Goal: Task Accomplishment & Management: Complete application form

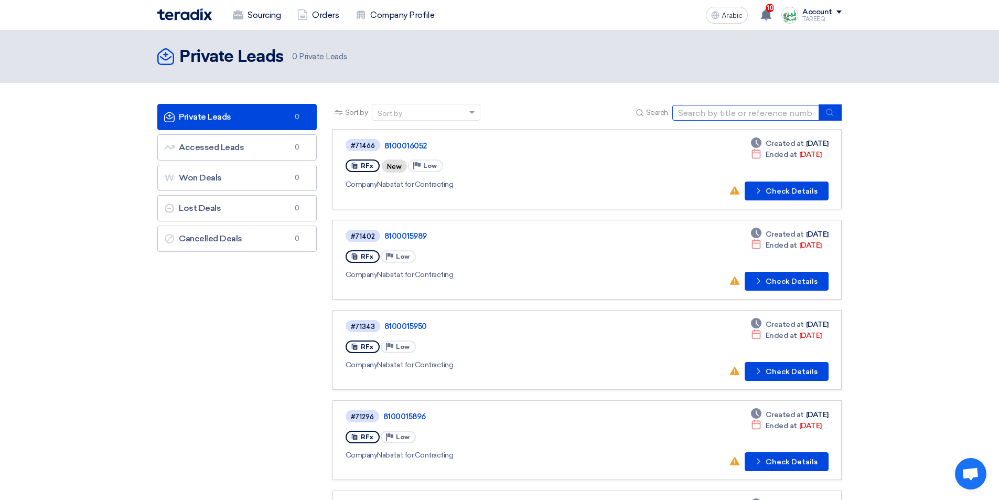
click at [748, 110] on input at bounding box center [745, 113] width 147 height 16
type input "71474"
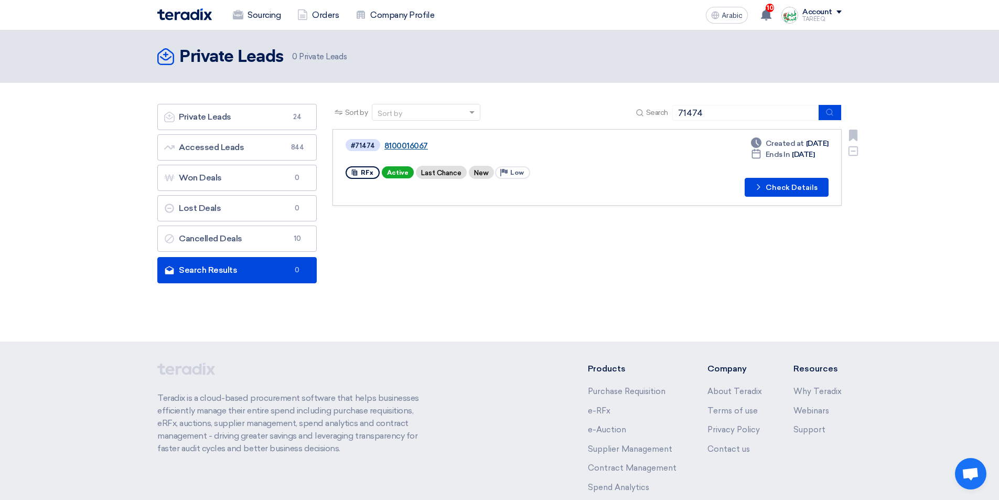
click at [410, 148] on font "8100016067" at bounding box center [406, 145] width 44 height 9
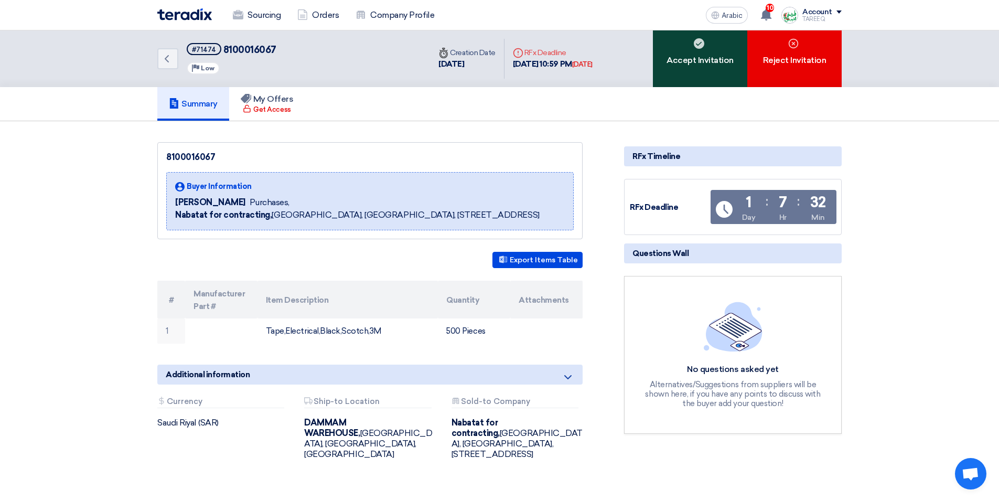
click at [710, 74] on div "Accept Invitation" at bounding box center [700, 58] width 94 height 57
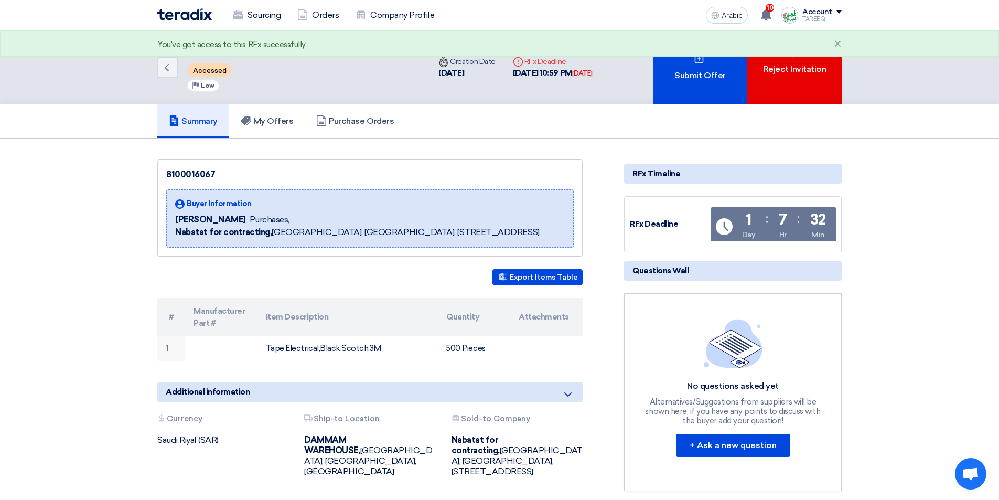
click at [710, 74] on font "Submit Offer" at bounding box center [699, 75] width 51 height 10
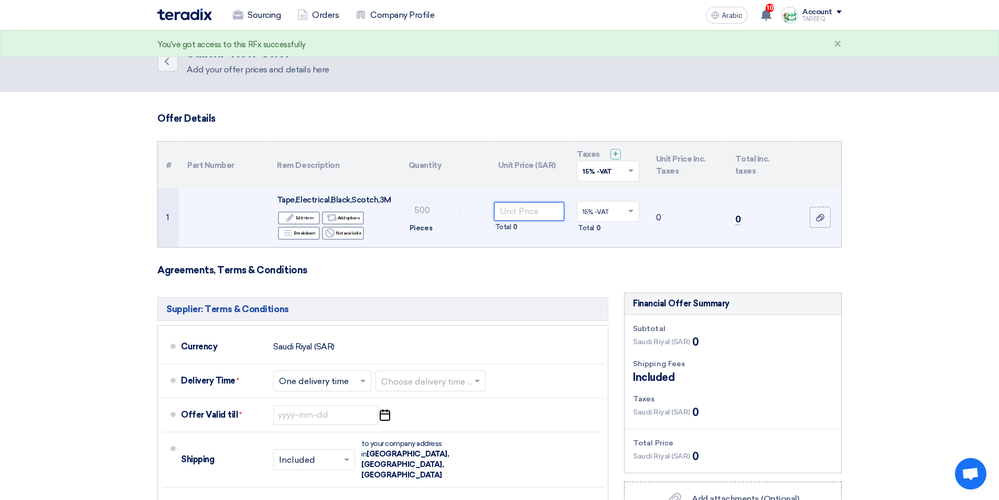
click at [539, 217] on input "number" at bounding box center [529, 211] width 71 height 19
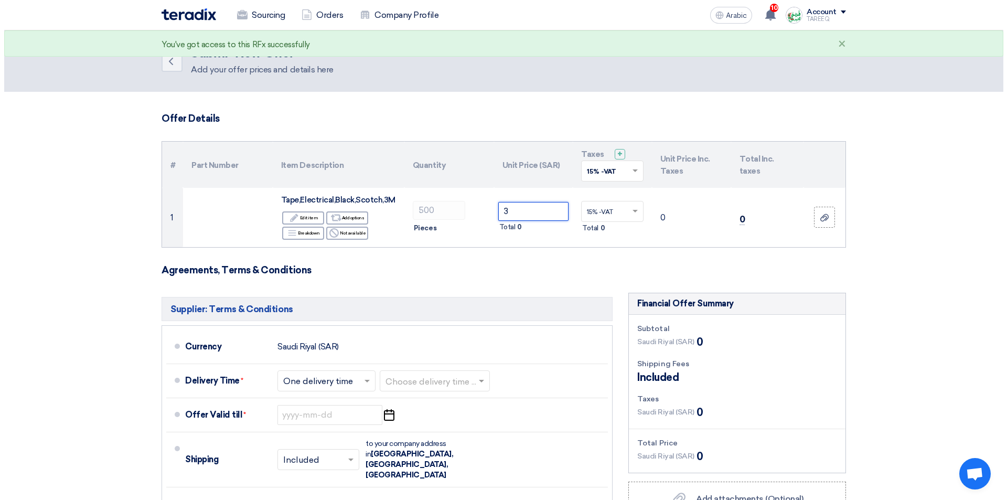
scroll to position [157, 0]
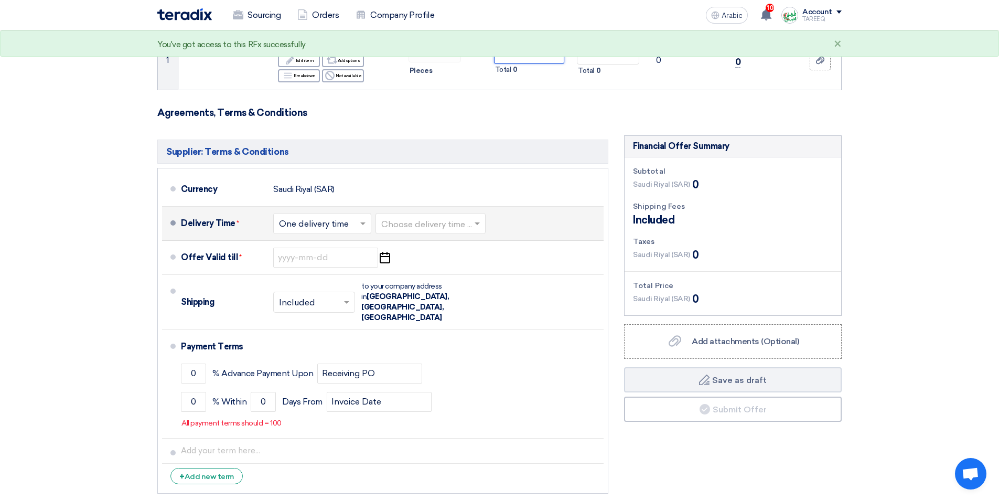
type input "3"
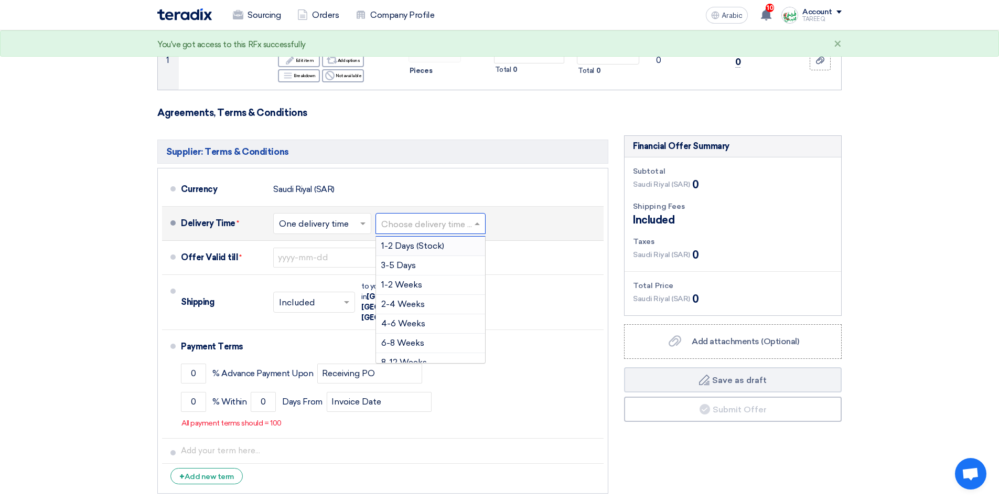
click at [429, 224] on input "text" at bounding box center [431, 224] width 100 height 15
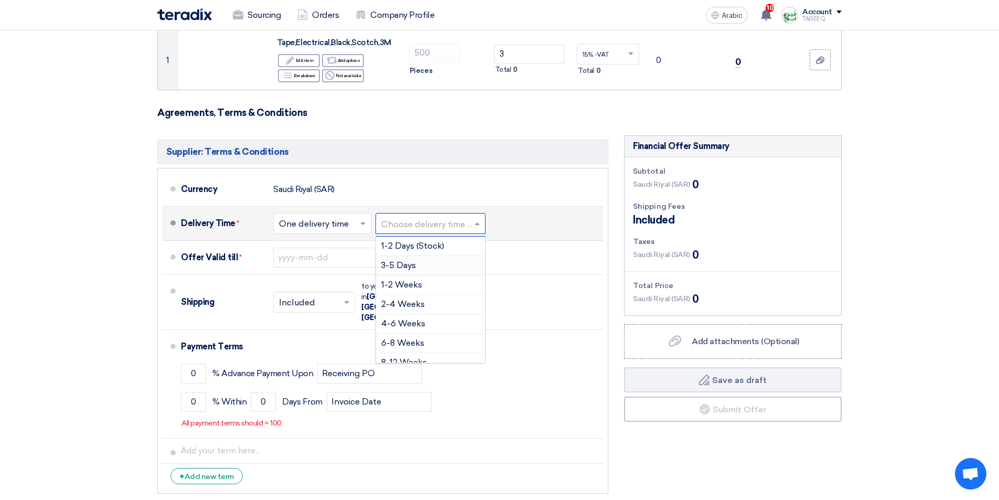
click at [401, 268] on font "3-5 Days" at bounding box center [398, 265] width 35 height 10
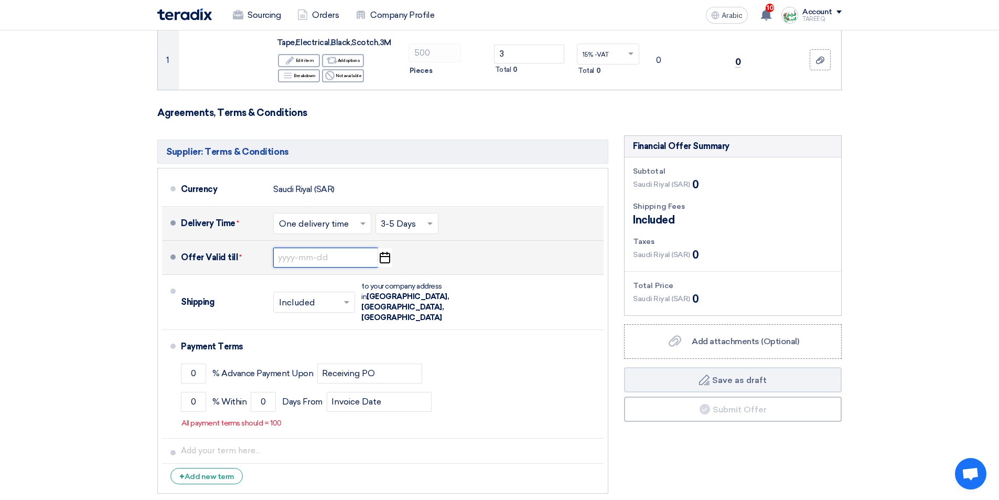
click at [314, 257] on input at bounding box center [325, 258] width 105 height 20
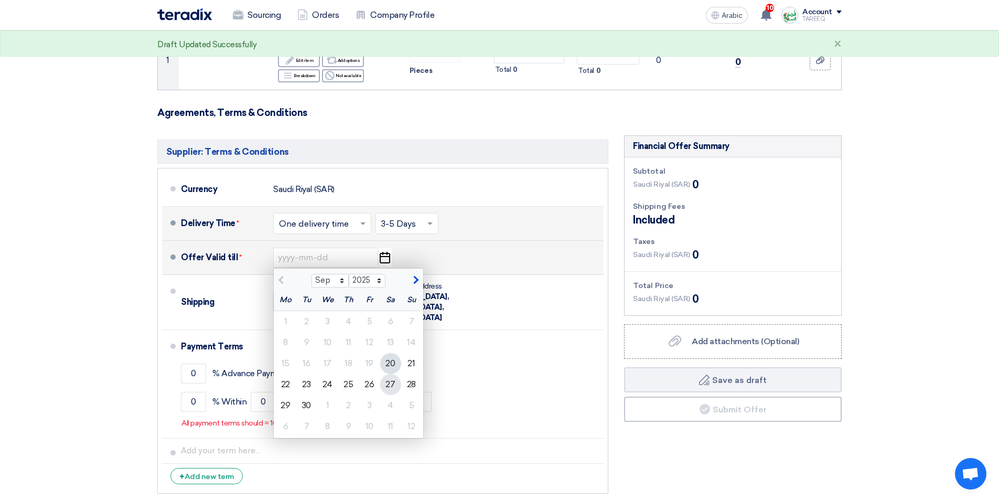
click at [390, 381] on font "27" at bounding box center [389, 384] width 9 height 10
type input "[DATE]"
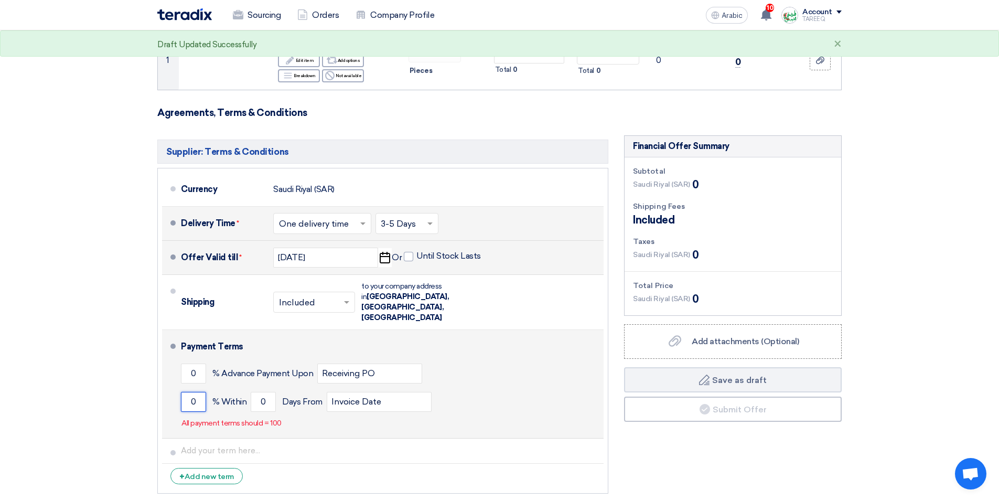
click at [188, 392] on input "0" at bounding box center [193, 402] width 25 height 20
type input "100"
click at [251, 392] on input "0" at bounding box center [263, 402] width 25 height 20
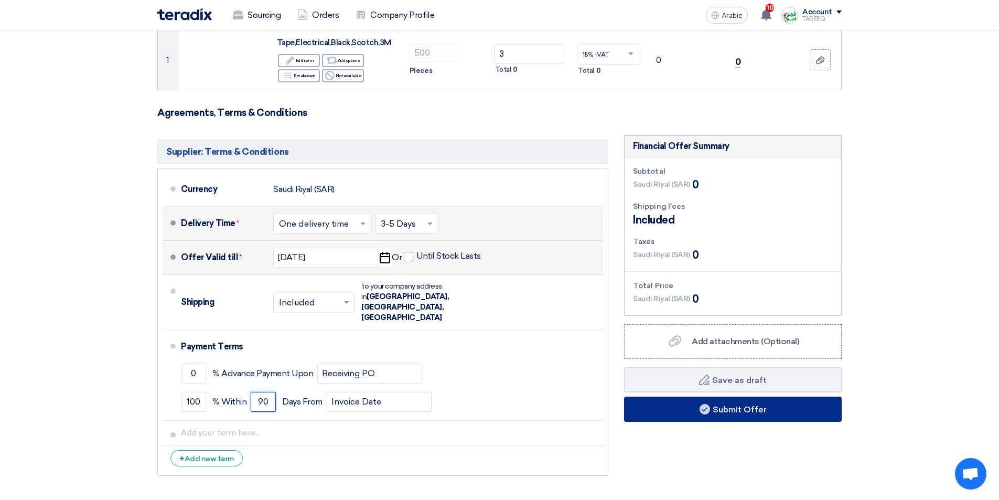
type input "90"
click at [673, 410] on button "Submit Offer" at bounding box center [733, 408] width 218 height 25
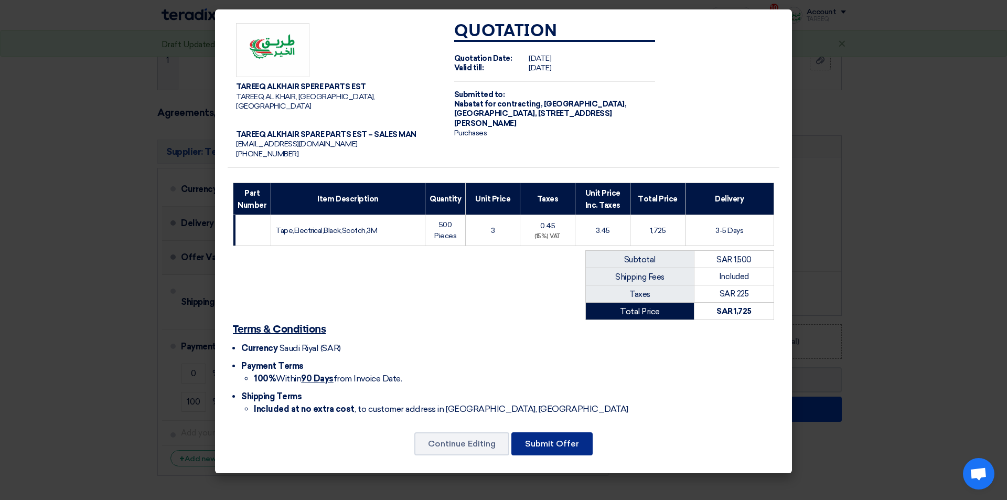
click at [547, 438] on font "Submit Offer" at bounding box center [552, 443] width 54 height 10
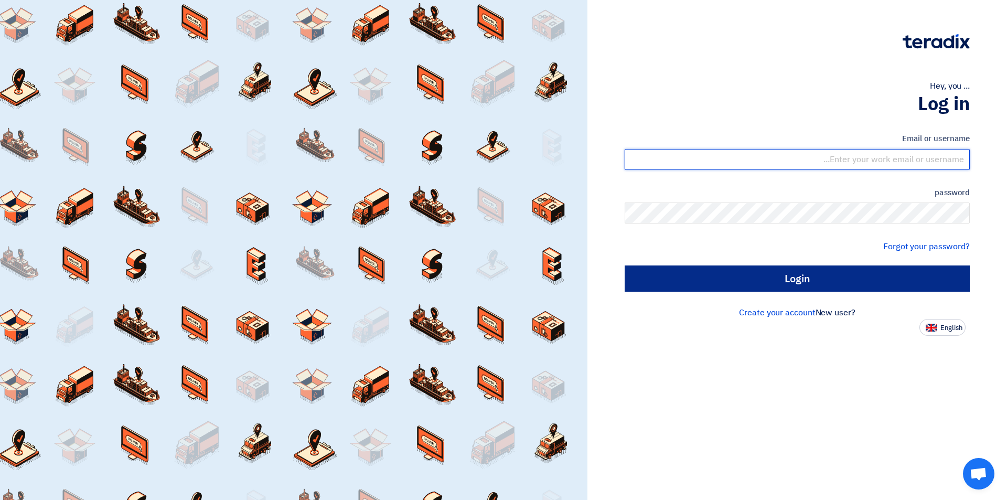
type input "[EMAIL_ADDRESS][DOMAIN_NAME]"
click at [741, 274] on input "Login" at bounding box center [797, 278] width 345 height 26
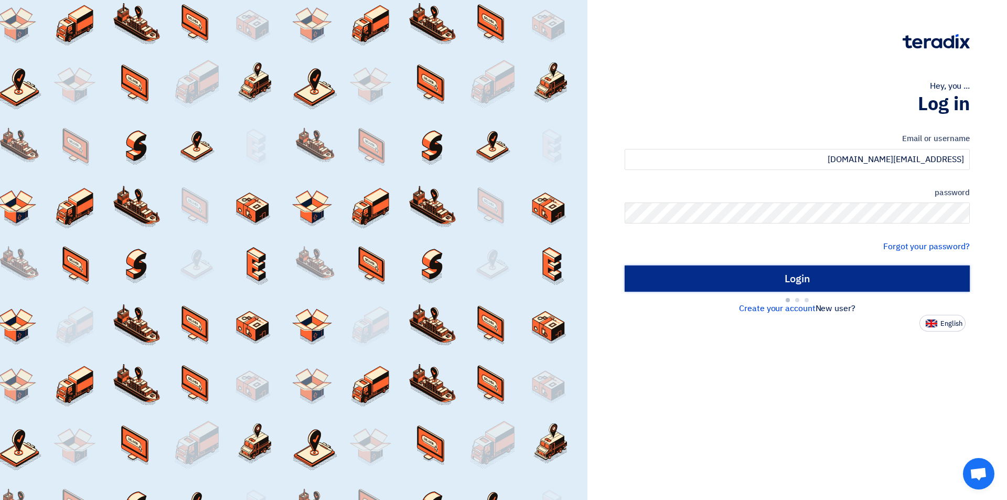
type input "Sign in"
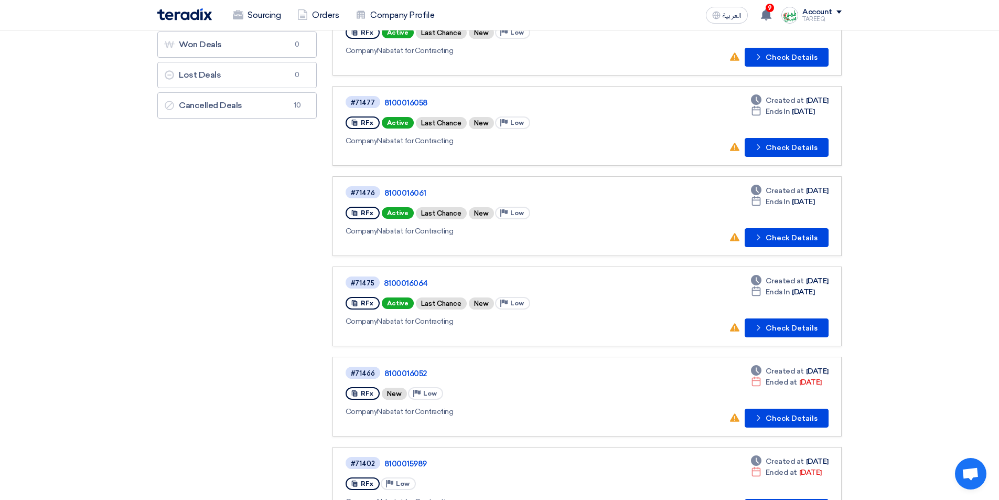
scroll to position [157, 0]
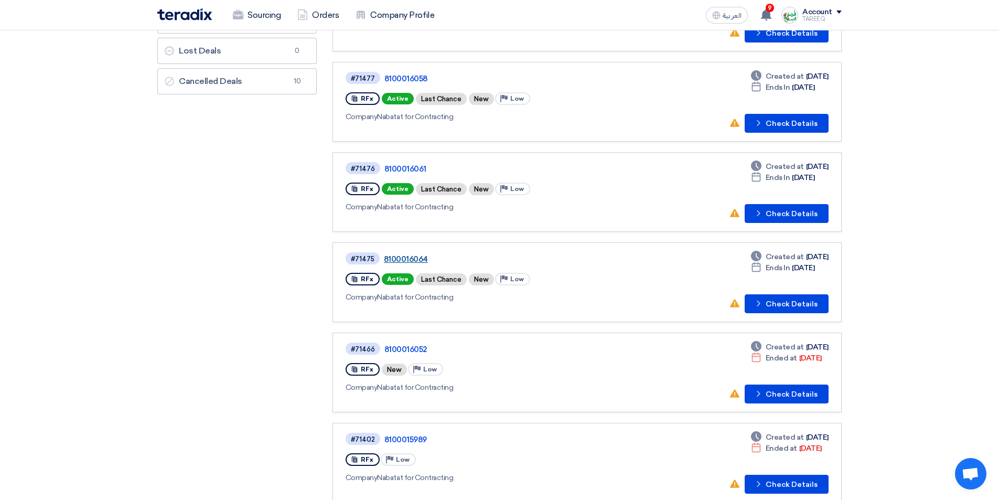
click at [395, 259] on link "8100016064" at bounding box center [515, 258] width 262 height 9
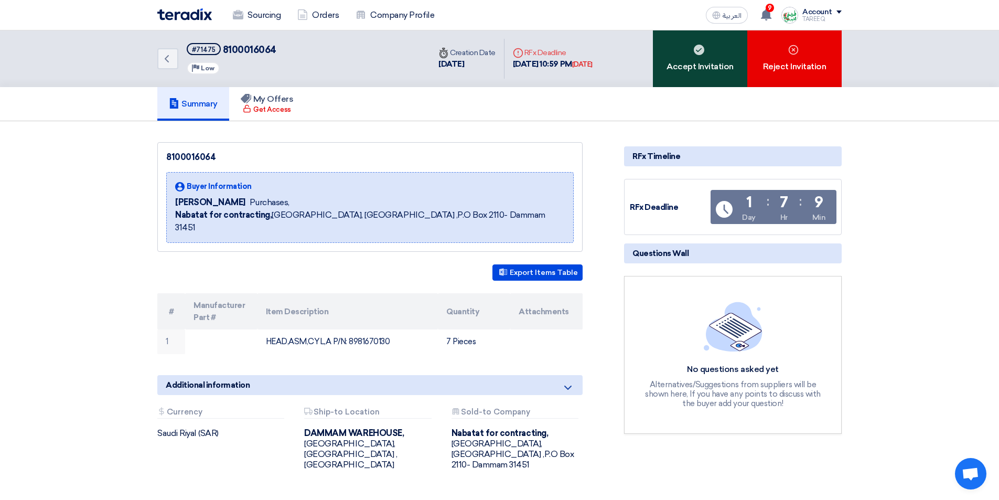
click at [679, 72] on div "Accept Invitation" at bounding box center [700, 58] width 94 height 57
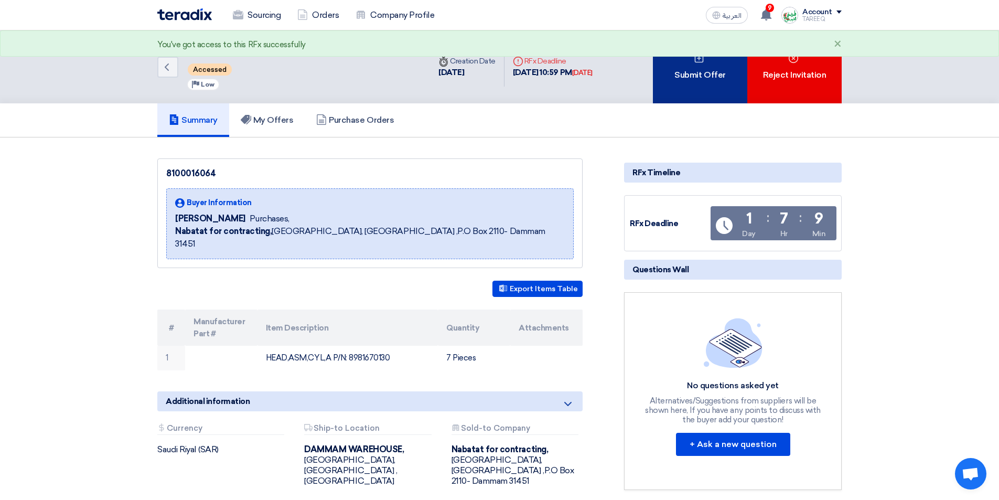
click at [680, 73] on div "Submit Offer" at bounding box center [700, 66] width 94 height 73
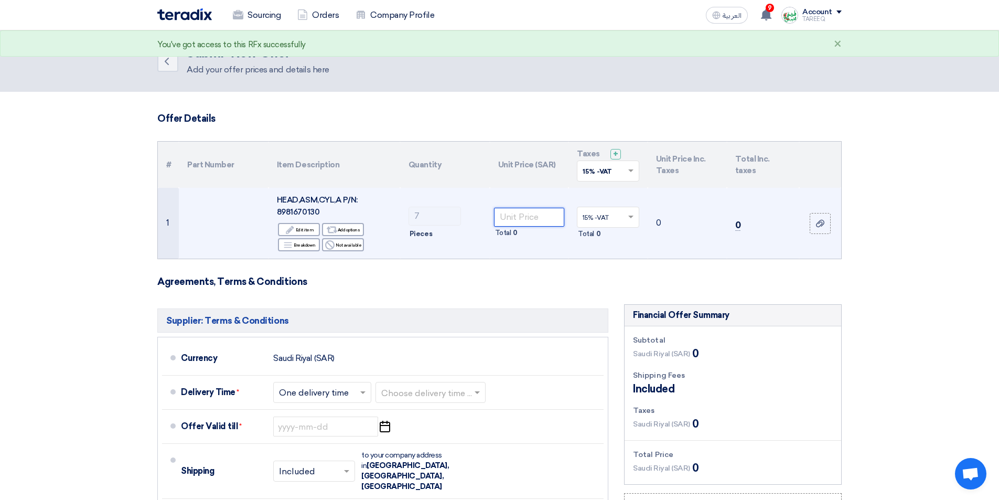
click at [515, 218] on input "number" at bounding box center [529, 217] width 71 height 19
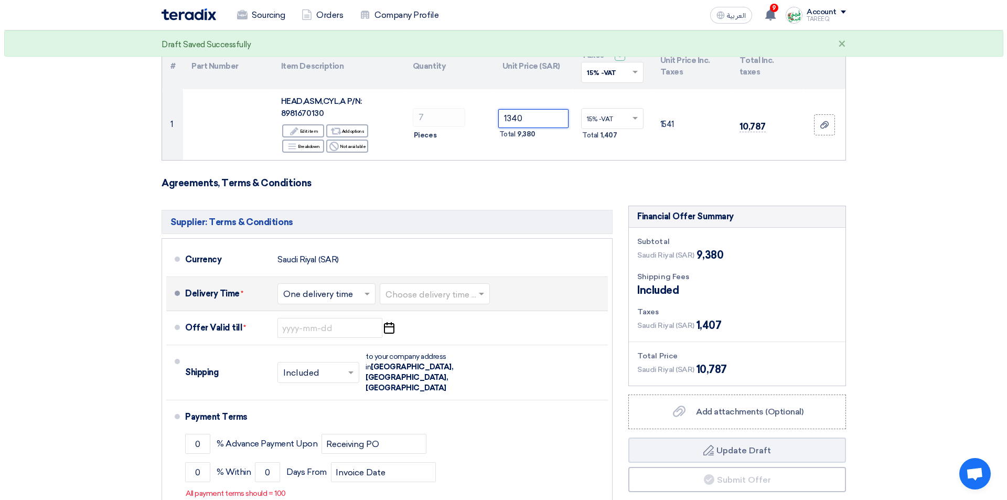
scroll to position [157, 0]
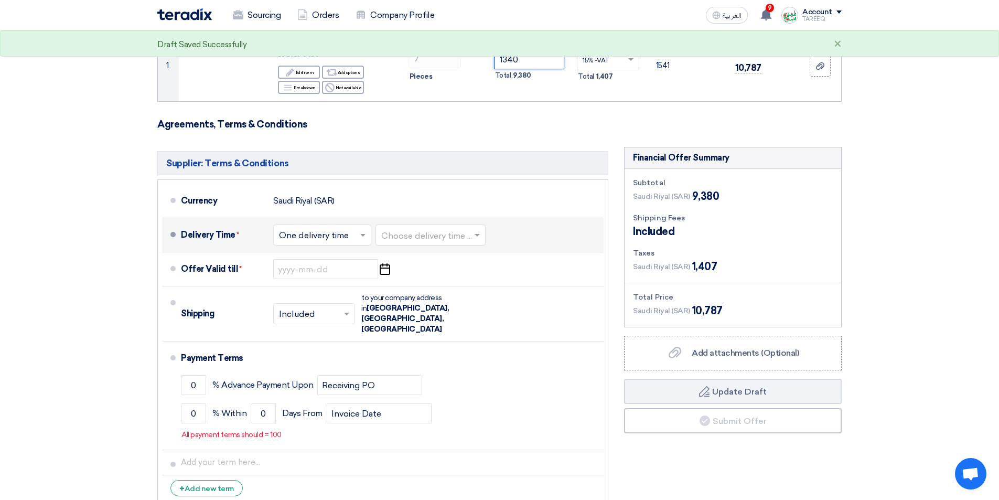
type input "1340"
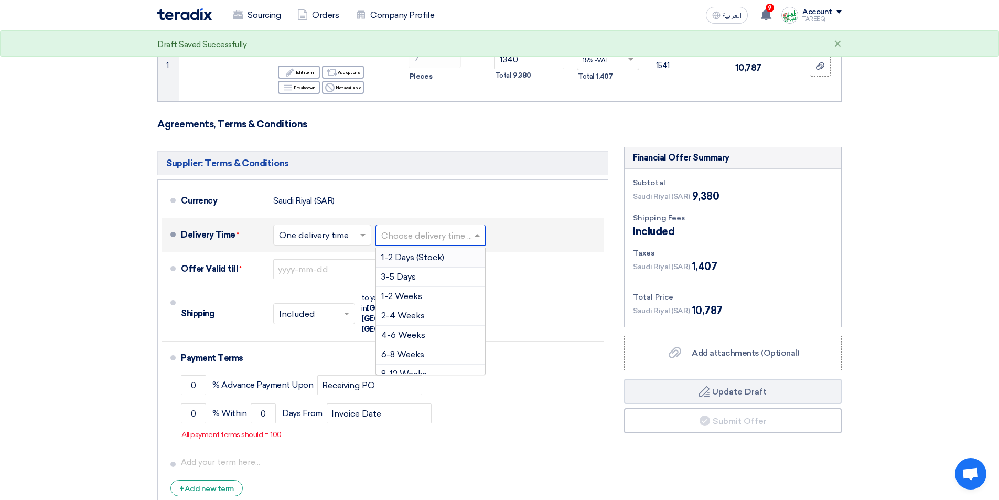
click at [426, 235] on input "text" at bounding box center [431, 236] width 100 height 15
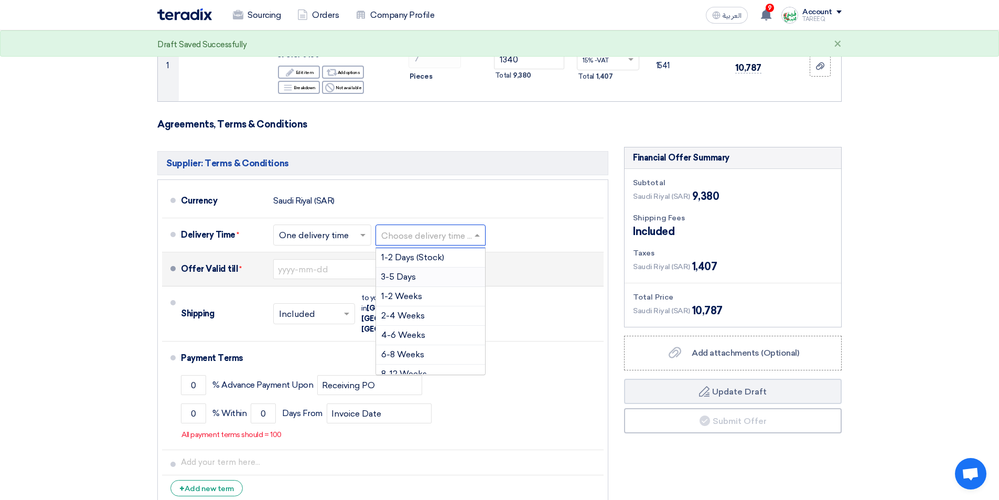
click at [398, 277] on span "3-5 Days" at bounding box center [398, 277] width 35 height 10
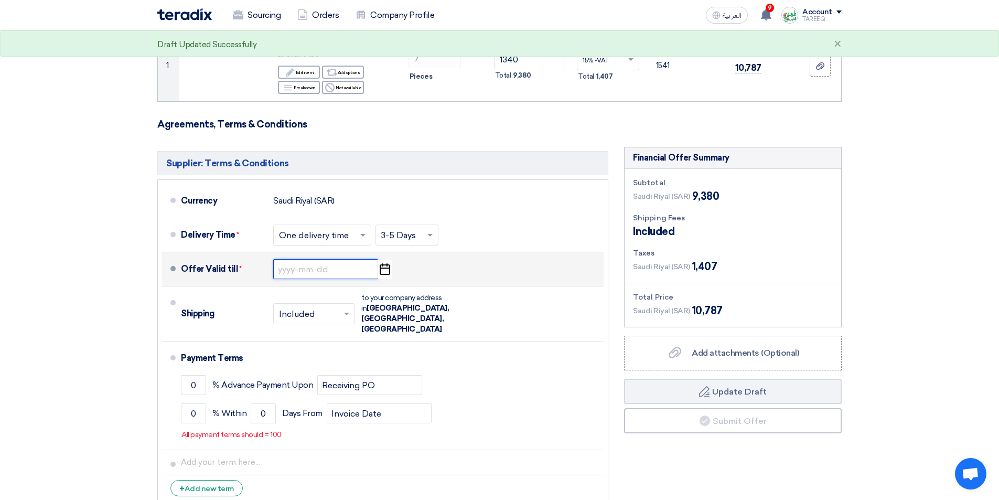
click at [319, 265] on input at bounding box center [325, 269] width 105 height 20
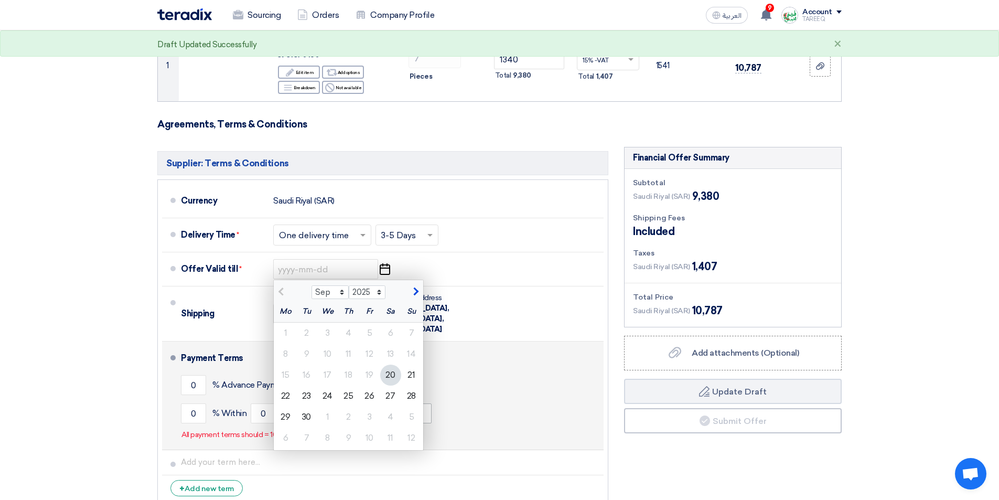
drag, startPoint x: 388, startPoint y: 399, endPoint x: 381, endPoint y: 397, distance: 7.6
click at [388, 399] on div "27" at bounding box center [390, 395] width 21 height 21
type input "[DATE]"
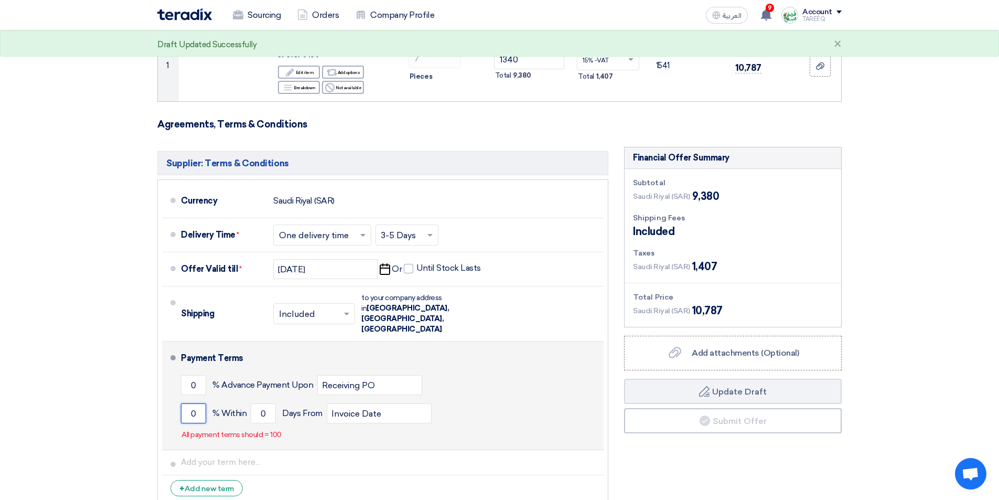
click at [190, 403] on input "0" at bounding box center [193, 413] width 25 height 20
type input "100"
click at [253, 403] on input "0" at bounding box center [263, 413] width 25 height 20
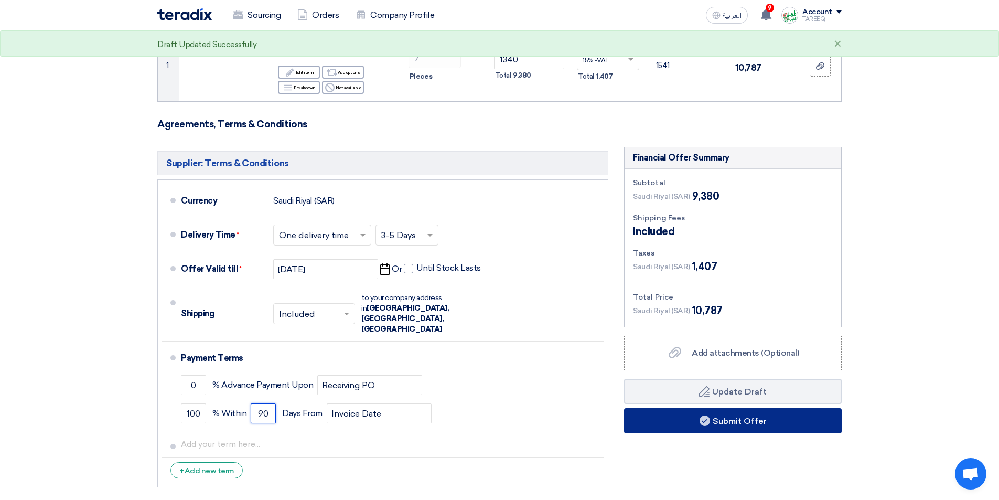
type input "90"
click at [664, 417] on button "Submit Offer" at bounding box center [733, 420] width 218 height 25
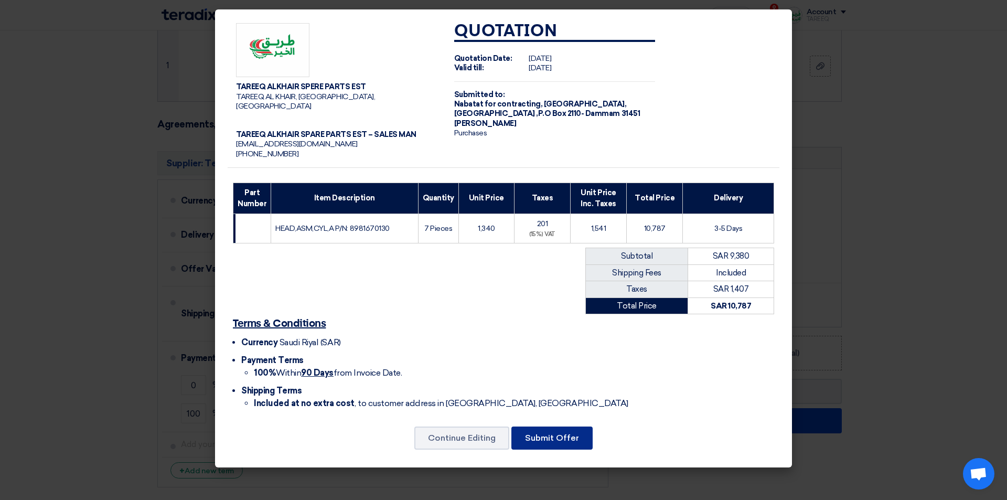
click at [564, 435] on button "Submit Offer" at bounding box center [551, 437] width 81 height 23
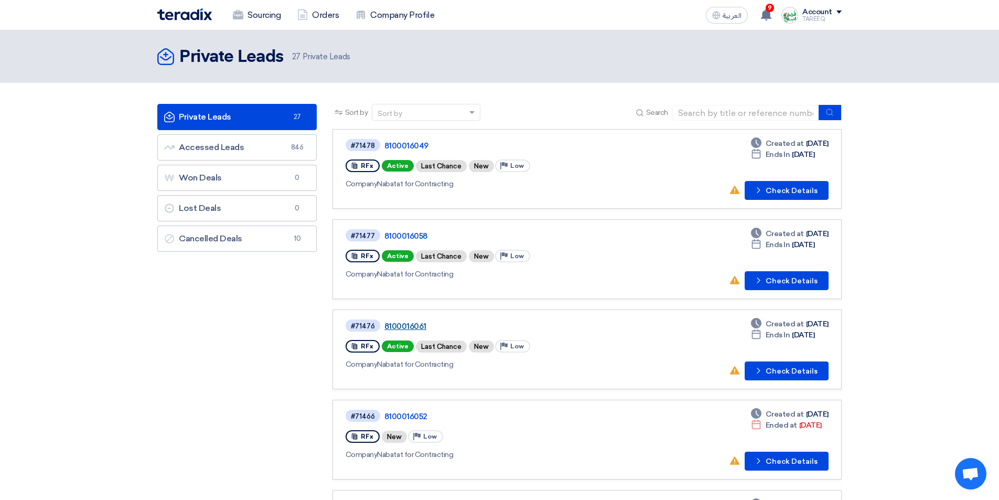
click at [415, 324] on link "8100016061" at bounding box center [515, 325] width 262 height 9
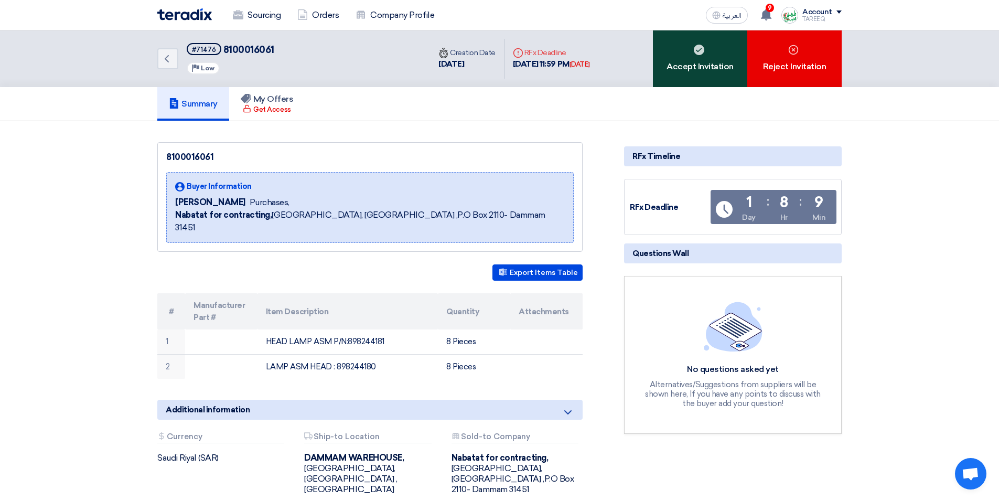
click at [691, 78] on div "Accept Invitation" at bounding box center [700, 58] width 94 height 57
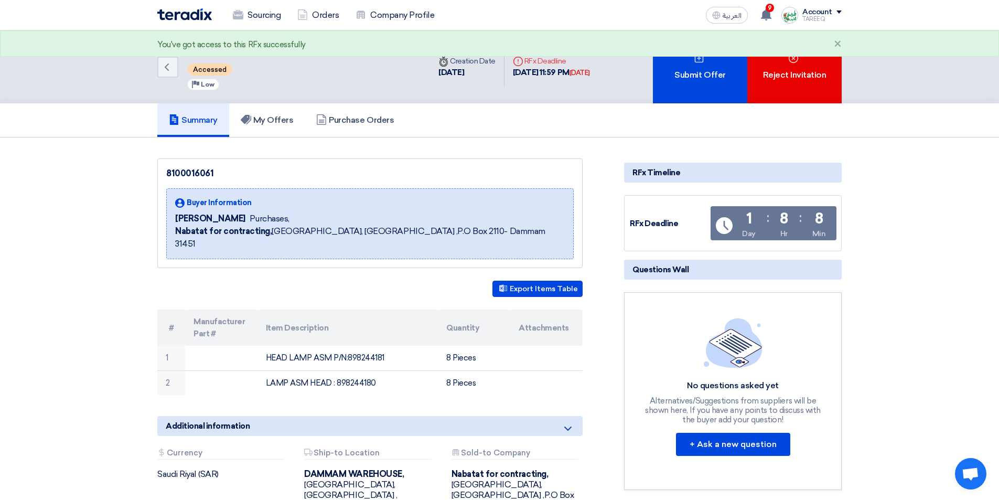
click at [688, 79] on div "Submit Offer" at bounding box center [700, 66] width 94 height 73
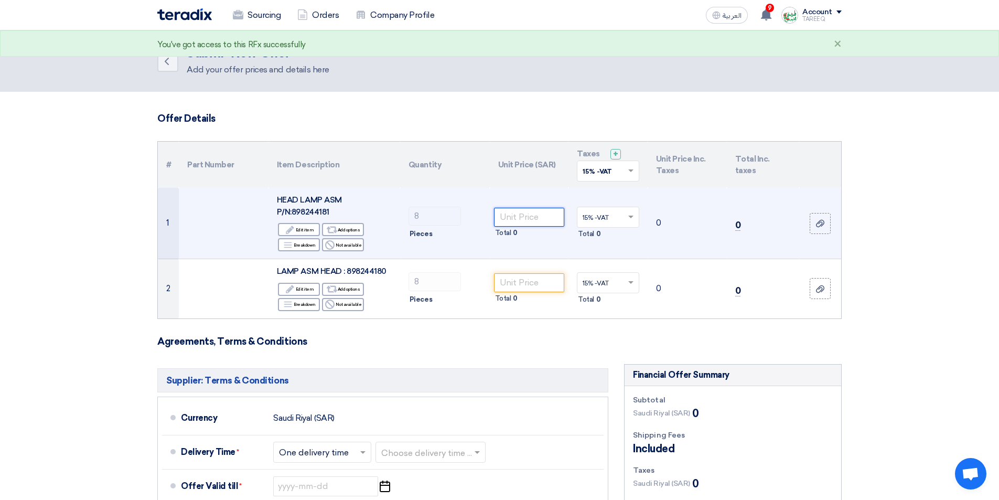
click at [535, 212] on input "number" at bounding box center [529, 217] width 71 height 19
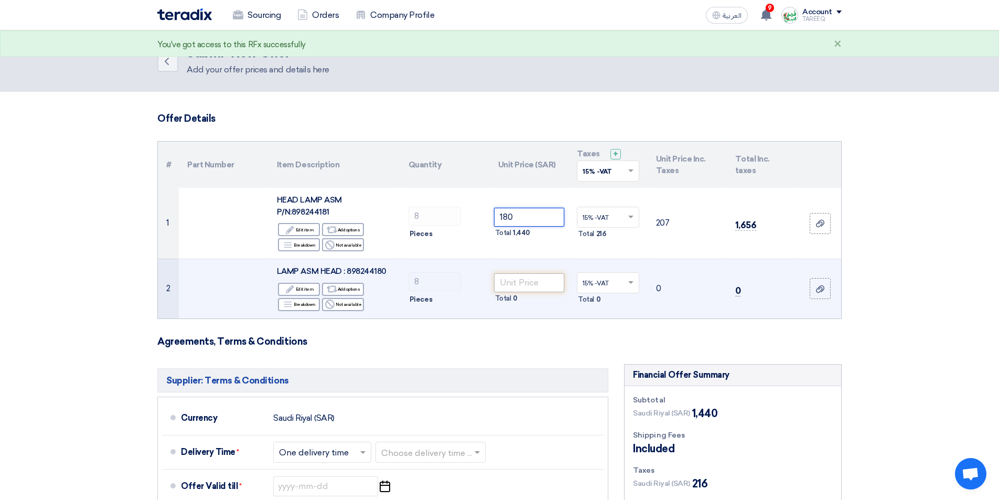
type input "180"
click at [537, 282] on input "number" at bounding box center [529, 282] width 71 height 19
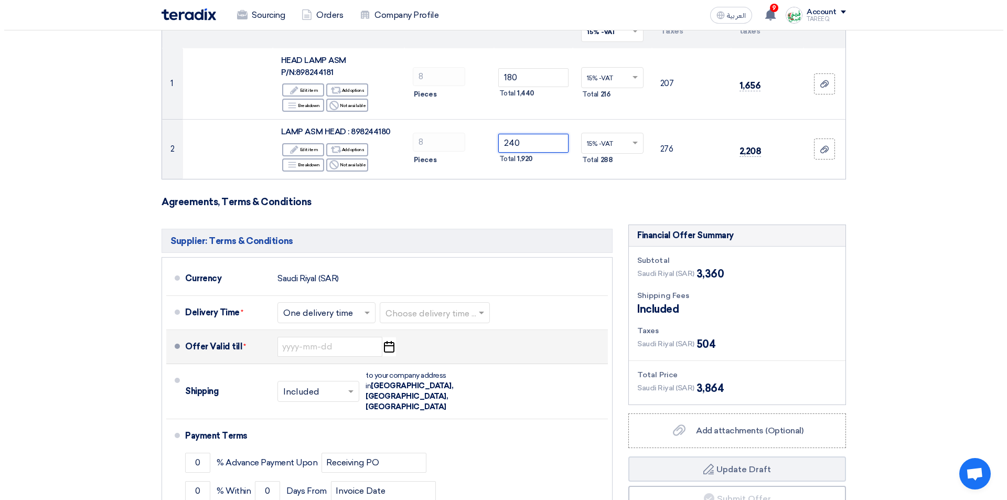
scroll to position [210, 0]
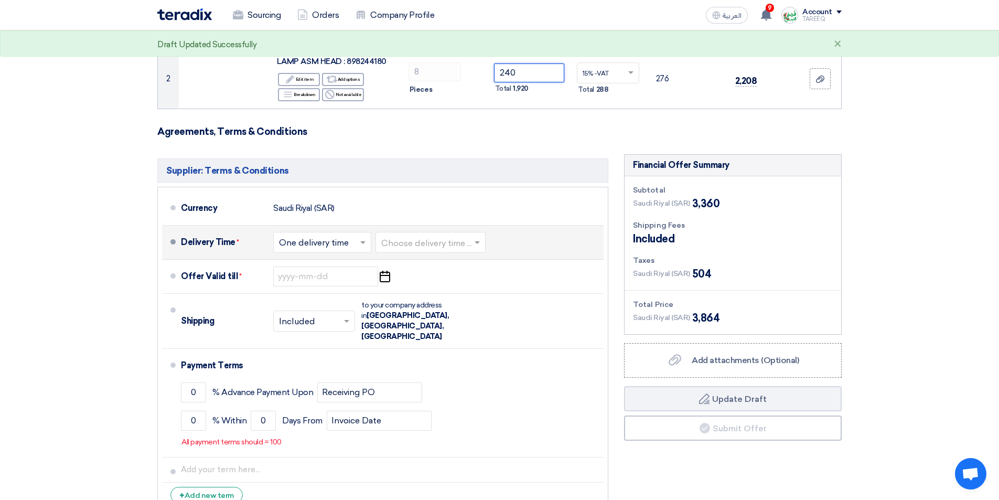
type input "240"
click at [434, 246] on input "text" at bounding box center [431, 242] width 100 height 15
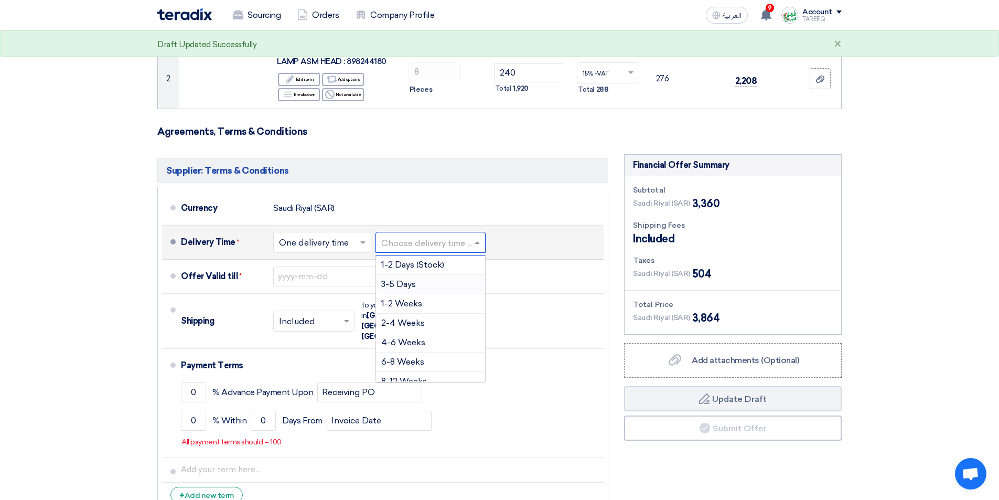
click at [409, 281] on span "3-5 Days" at bounding box center [398, 284] width 35 height 10
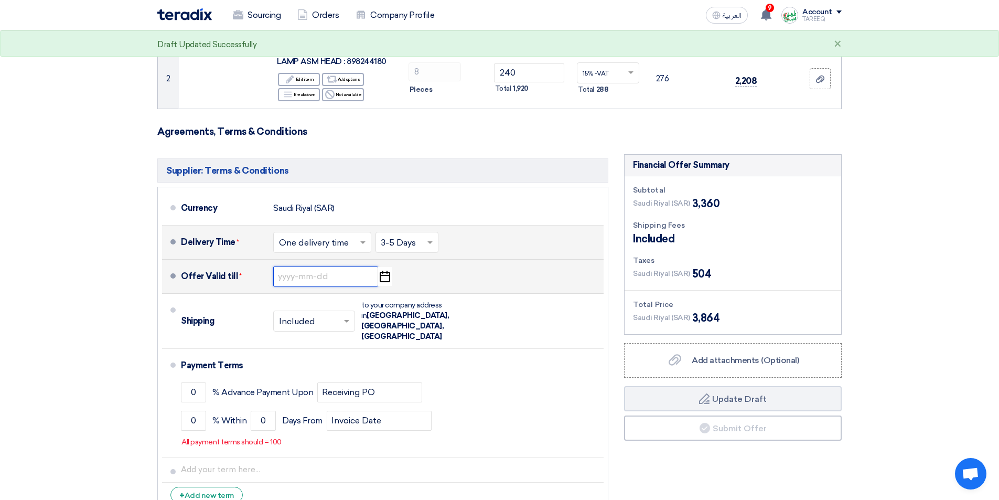
click at [320, 274] on input at bounding box center [325, 276] width 105 height 20
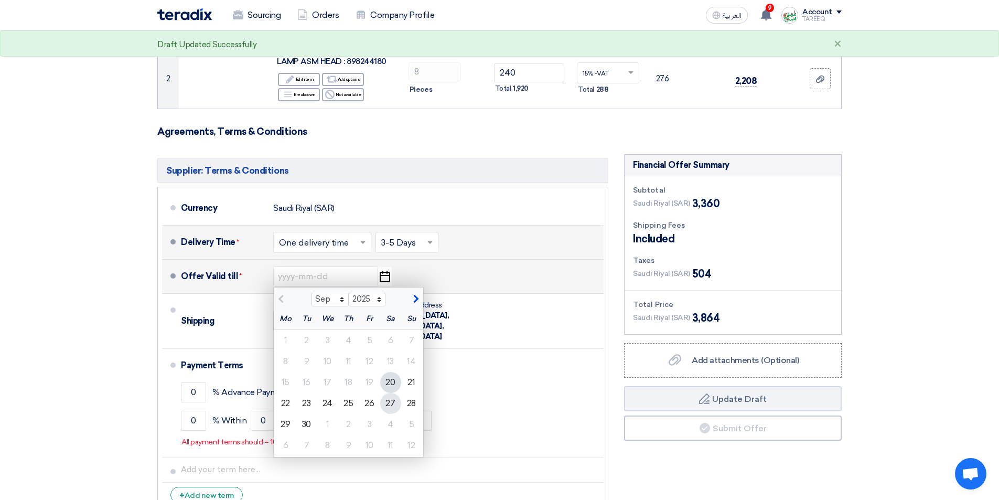
click at [389, 401] on div "27" at bounding box center [390, 403] width 21 height 21
type input "[DATE]"
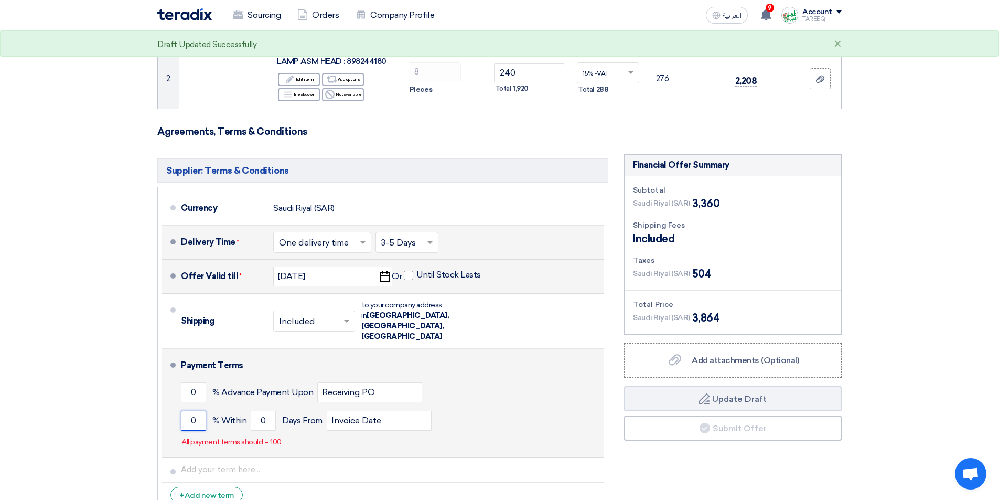
click at [183, 411] on input "0" at bounding box center [193, 421] width 25 height 20
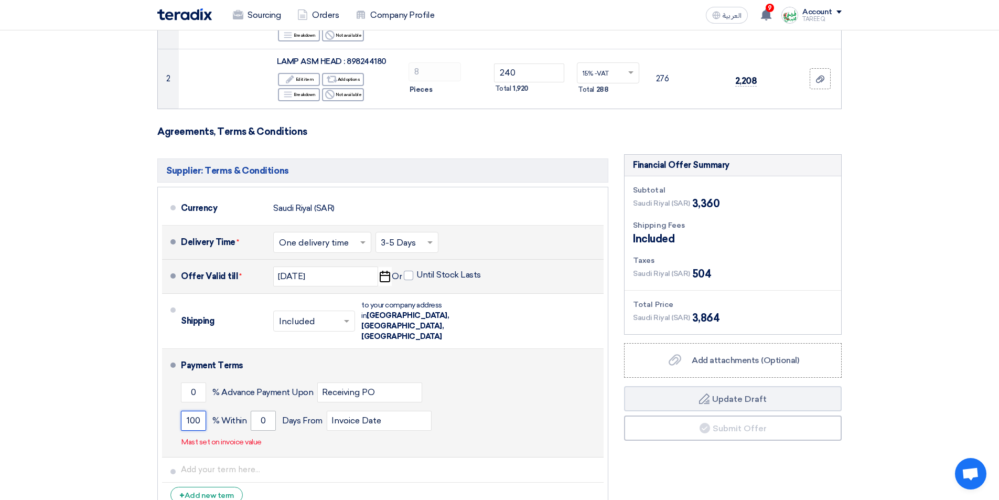
type input "100"
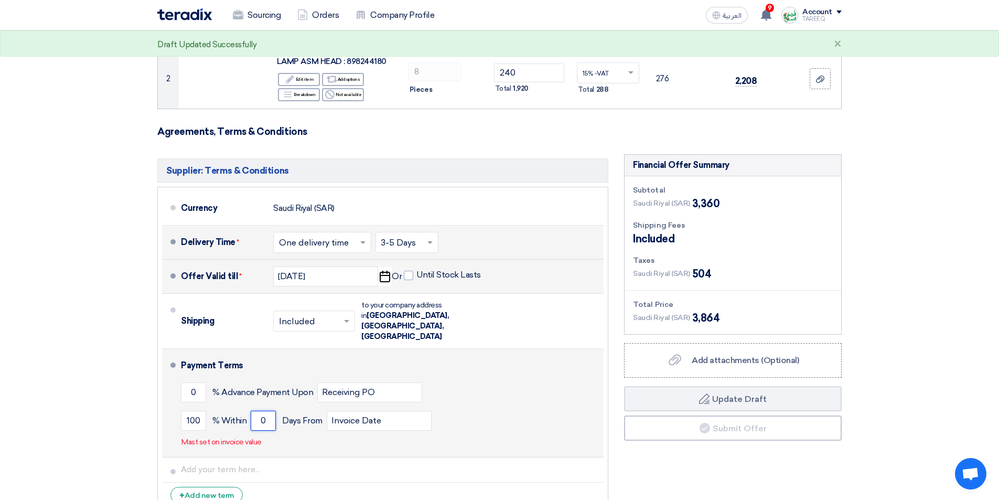
click at [257, 411] on input "0" at bounding box center [263, 421] width 25 height 20
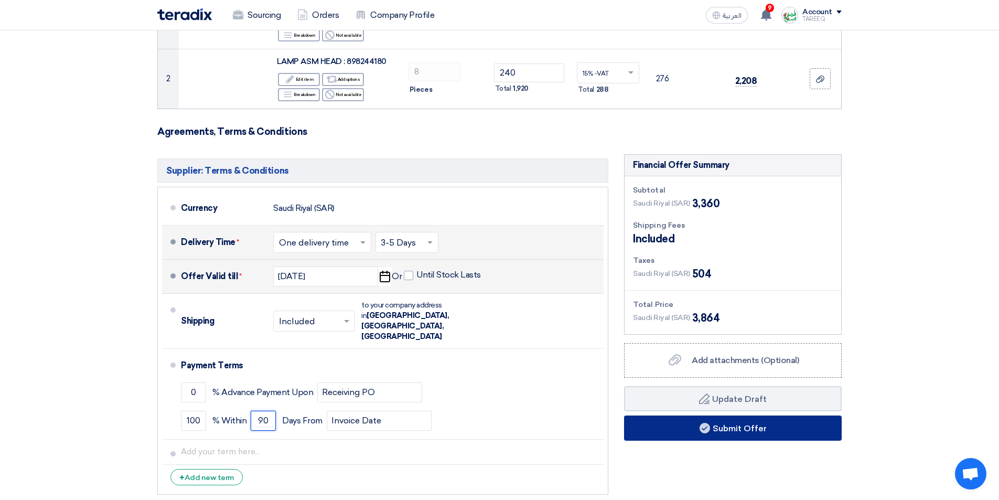
type input "90"
click at [647, 425] on button "Submit Offer" at bounding box center [733, 427] width 218 height 25
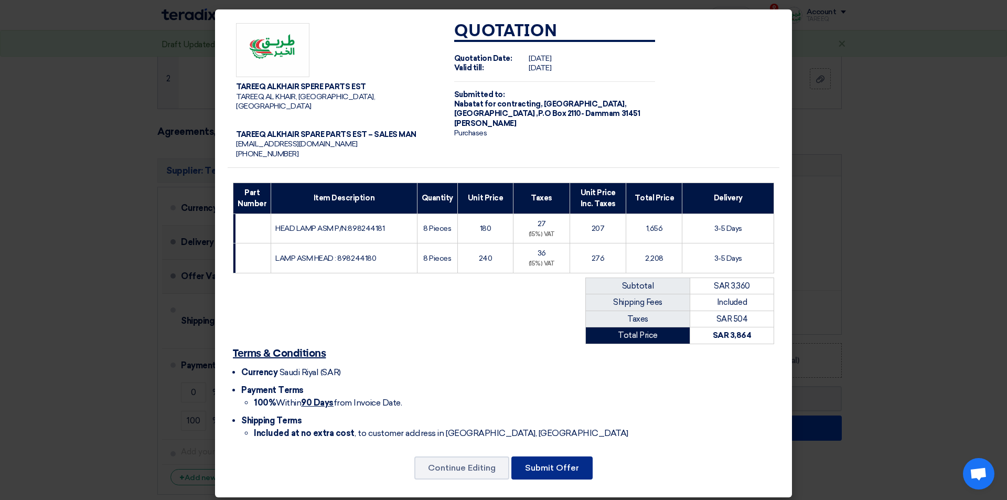
click at [532, 462] on button "Submit Offer" at bounding box center [551, 467] width 81 height 23
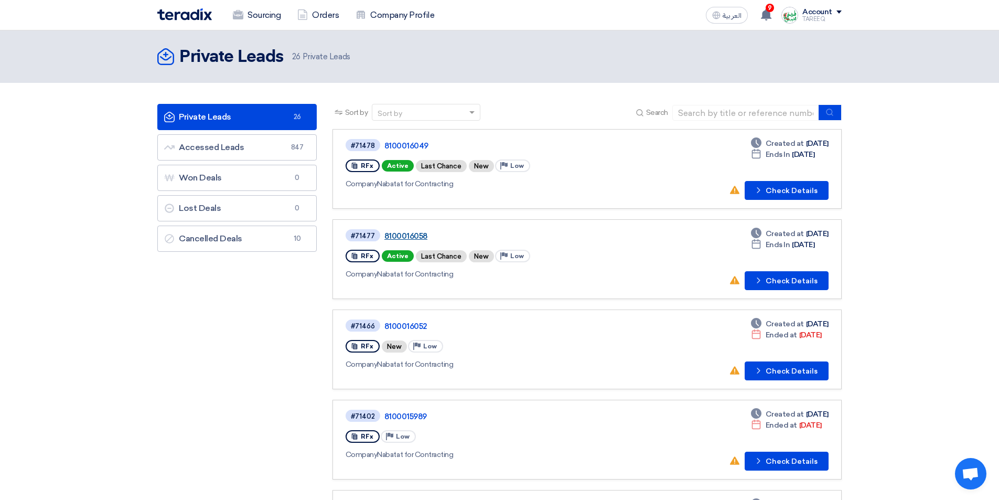
click at [398, 232] on link "8100016058" at bounding box center [515, 235] width 262 height 9
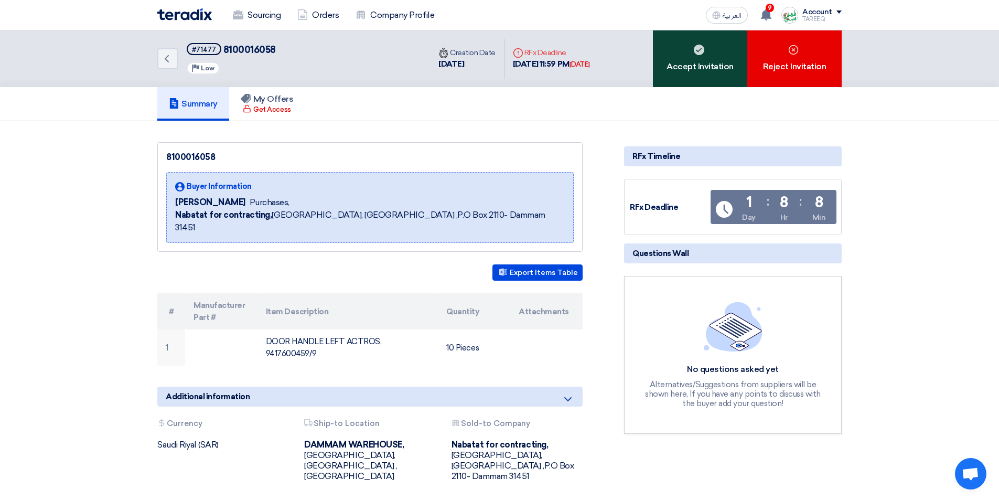
click at [727, 62] on div "Accept Invitation" at bounding box center [700, 58] width 94 height 57
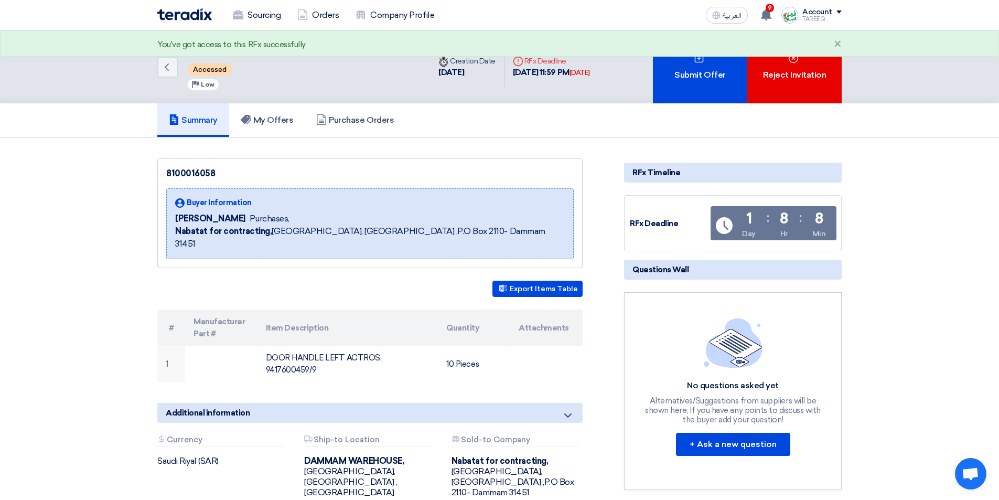
click at [727, 61] on div "Submit Offer" at bounding box center [700, 66] width 94 height 73
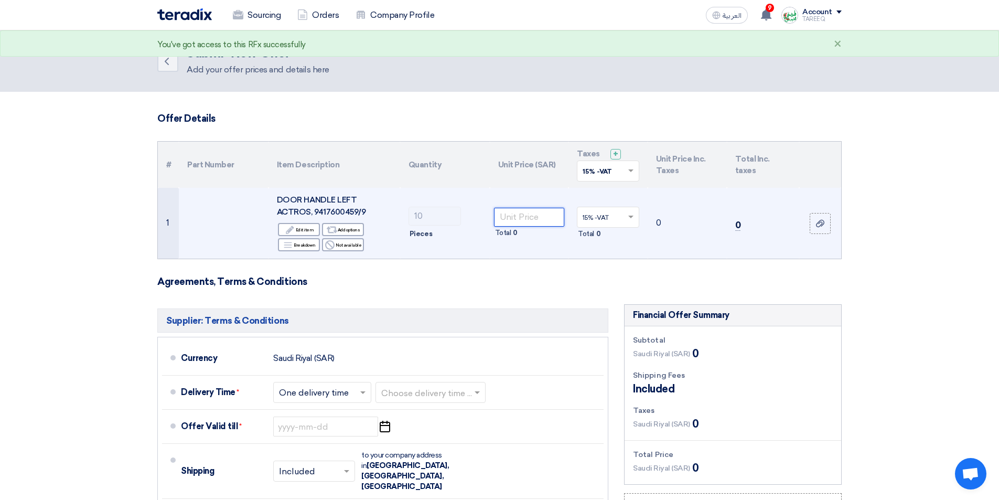
click at [548, 219] on input "number" at bounding box center [529, 217] width 71 height 19
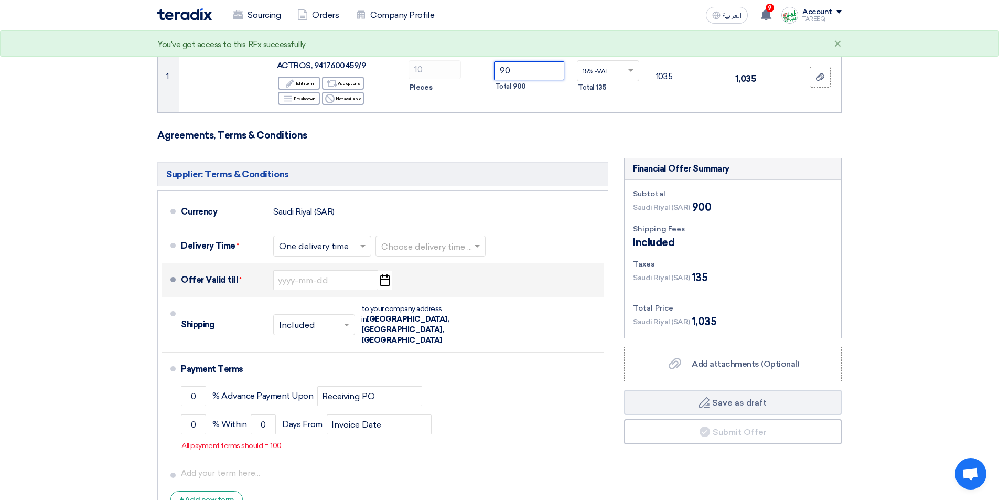
scroll to position [157, 0]
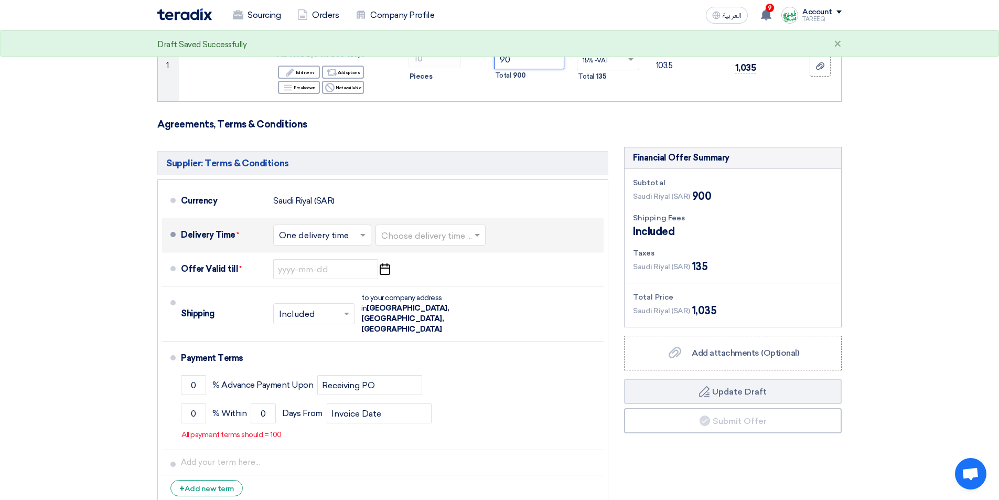
type input "90"
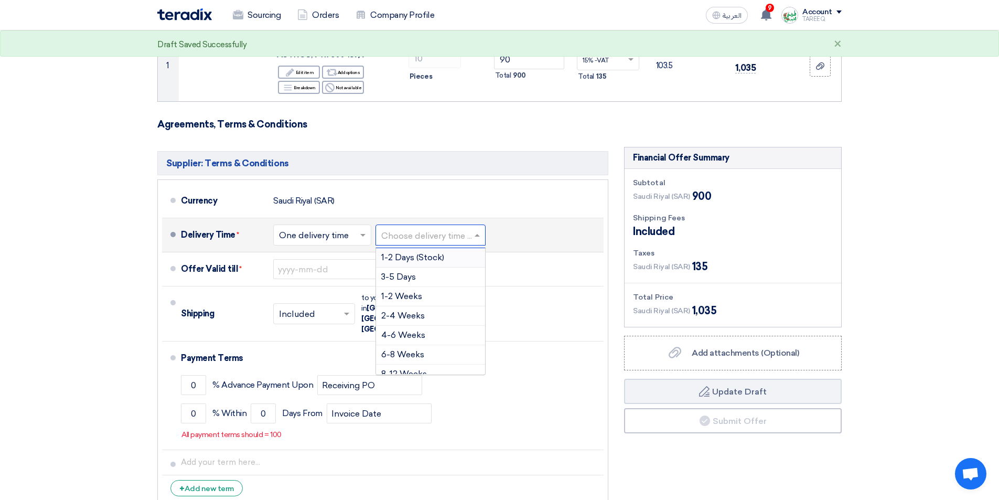
click at [428, 238] on input "text" at bounding box center [431, 236] width 100 height 15
click at [407, 275] on span "3-5 Days" at bounding box center [398, 277] width 35 height 10
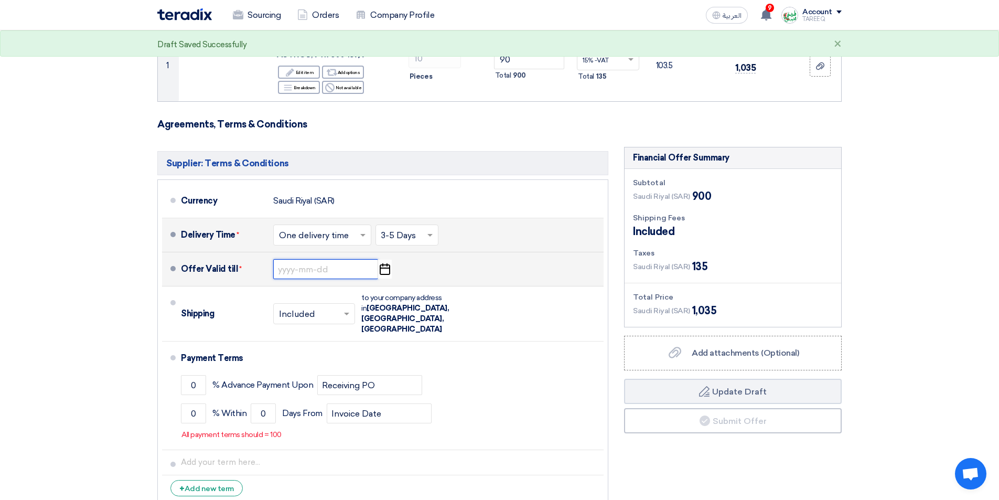
click at [313, 269] on input at bounding box center [325, 269] width 105 height 20
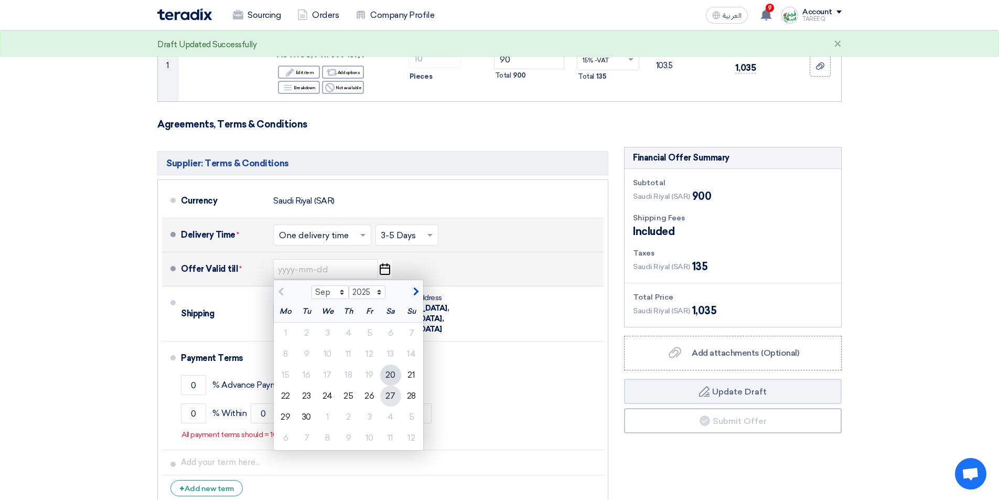
click at [392, 396] on div "27" at bounding box center [390, 395] width 21 height 21
type input "[DATE]"
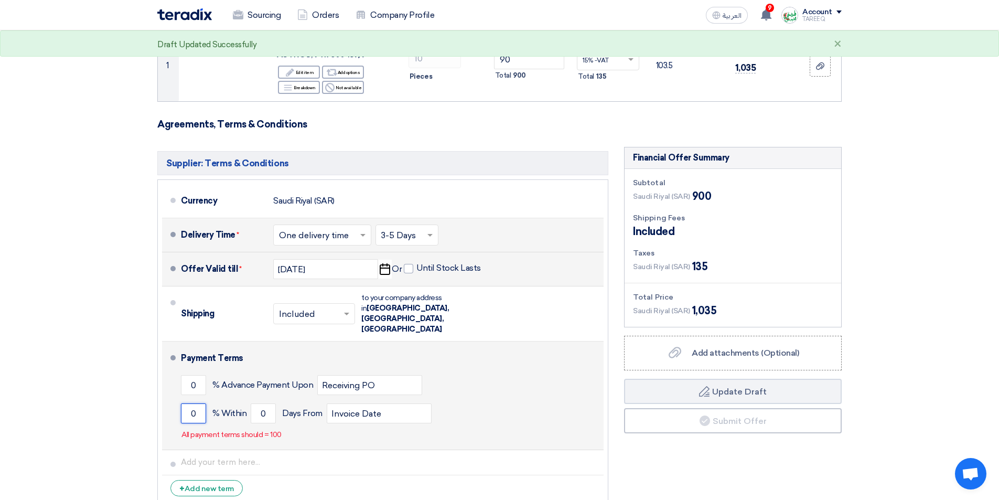
click at [182, 403] on input "0" at bounding box center [193, 413] width 25 height 20
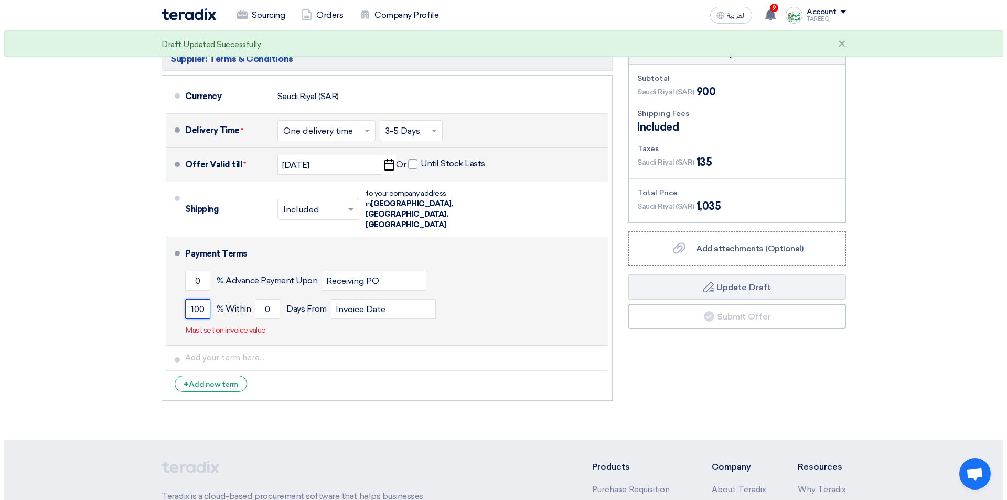
scroll to position [261, 0]
type input "100"
click at [259, 300] on input "0" at bounding box center [263, 310] width 25 height 20
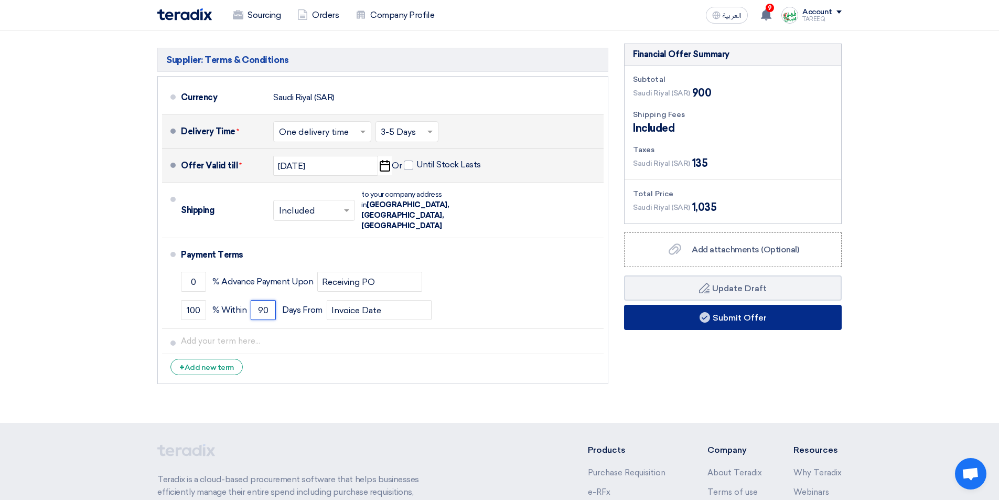
type input "90"
click at [633, 318] on button "Submit Offer" at bounding box center [733, 317] width 218 height 25
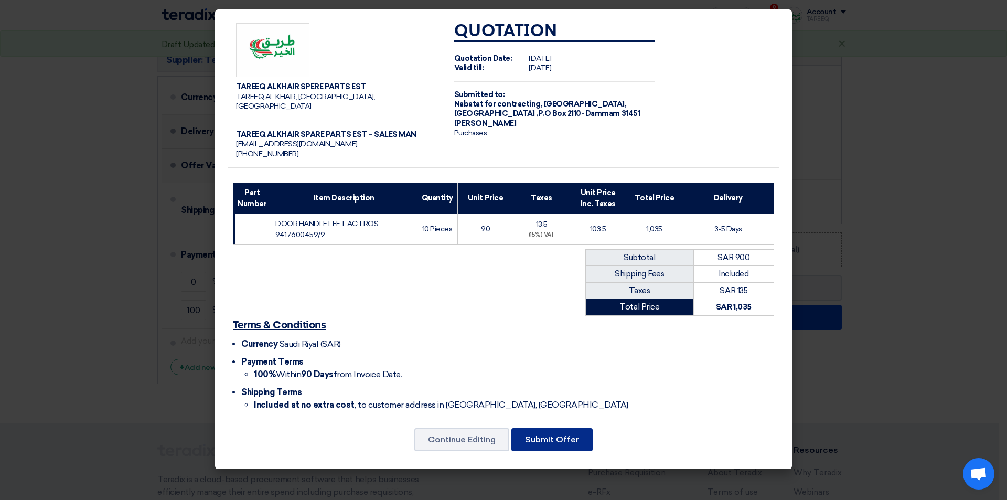
click at [566, 438] on button "Submit Offer" at bounding box center [551, 439] width 81 height 23
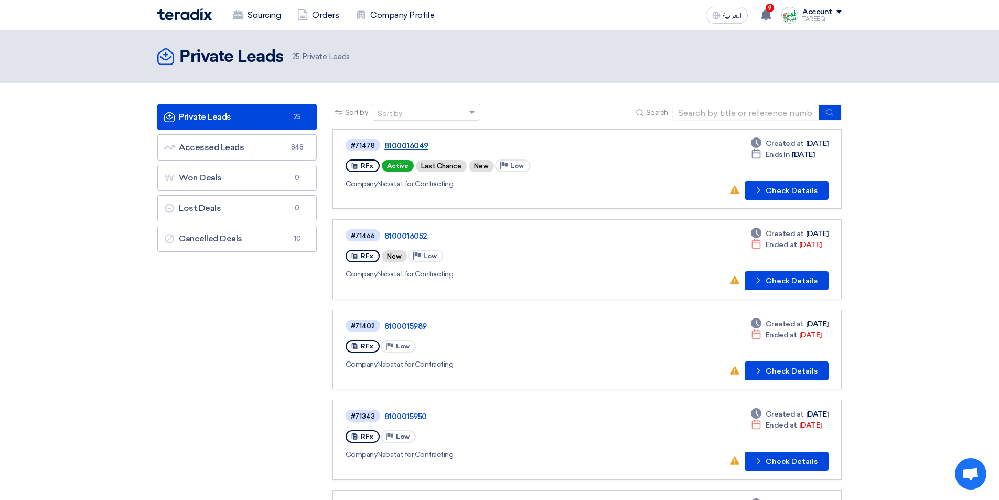
click at [410, 149] on link "8100016049" at bounding box center [515, 145] width 262 height 9
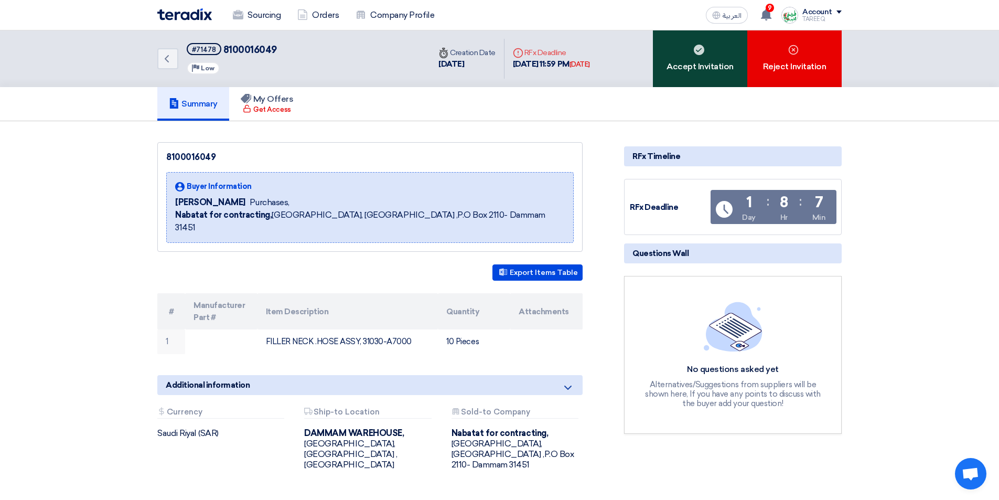
click at [697, 63] on div "Accept Invitation" at bounding box center [700, 58] width 94 height 57
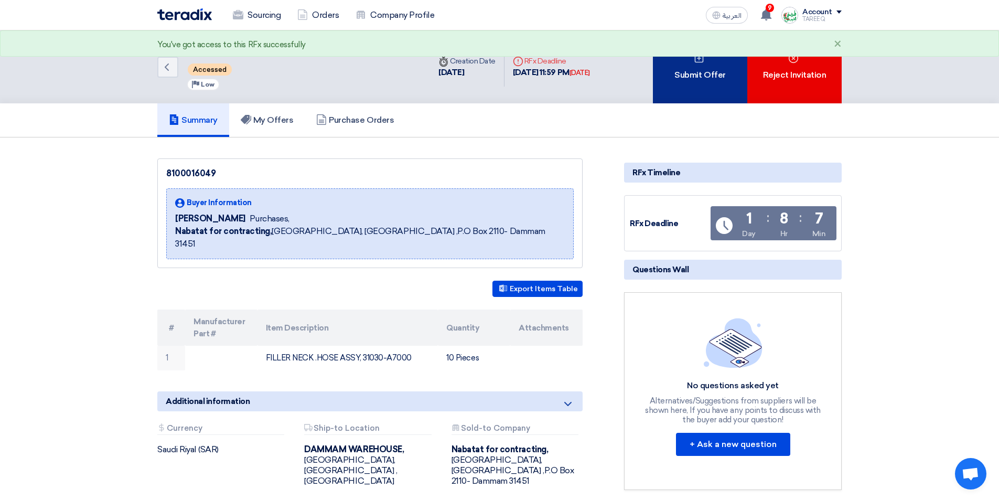
click at [690, 82] on div "Submit Offer" at bounding box center [700, 66] width 94 height 73
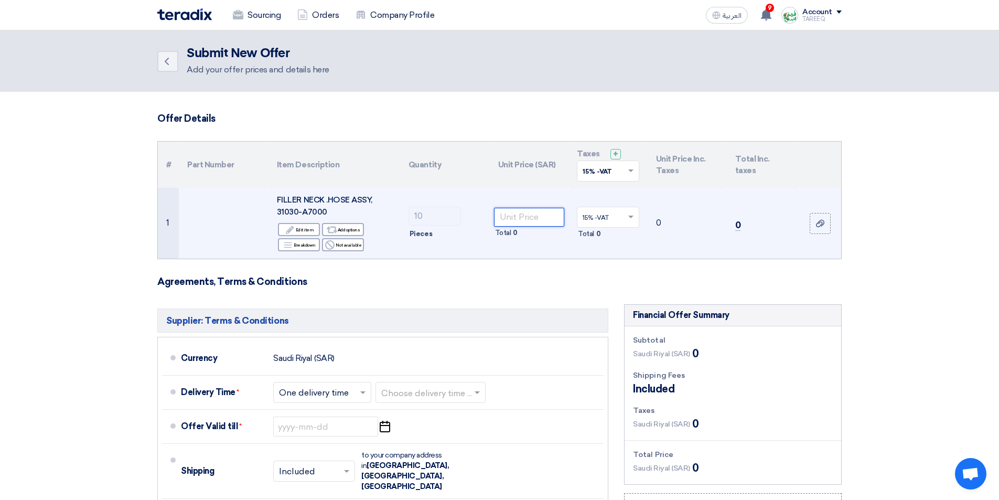
click at [528, 214] on input "number" at bounding box center [529, 217] width 71 height 19
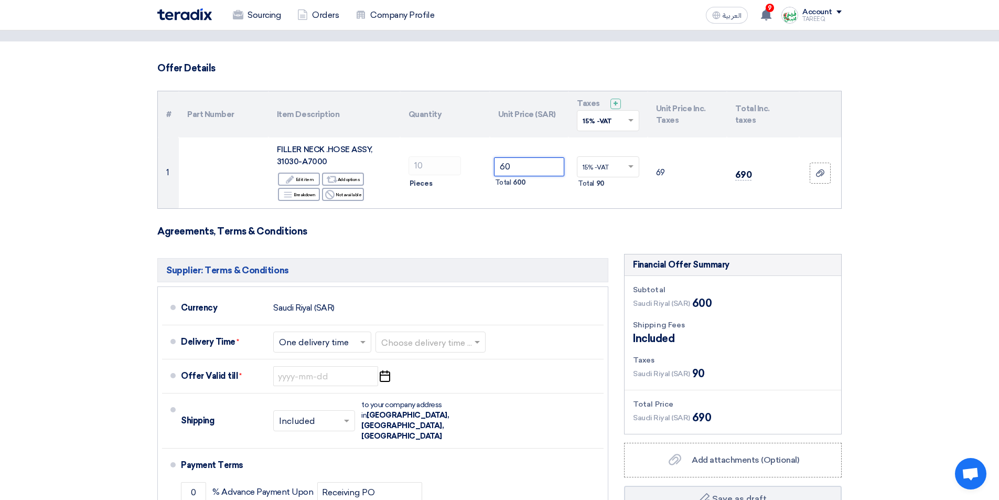
scroll to position [105, 0]
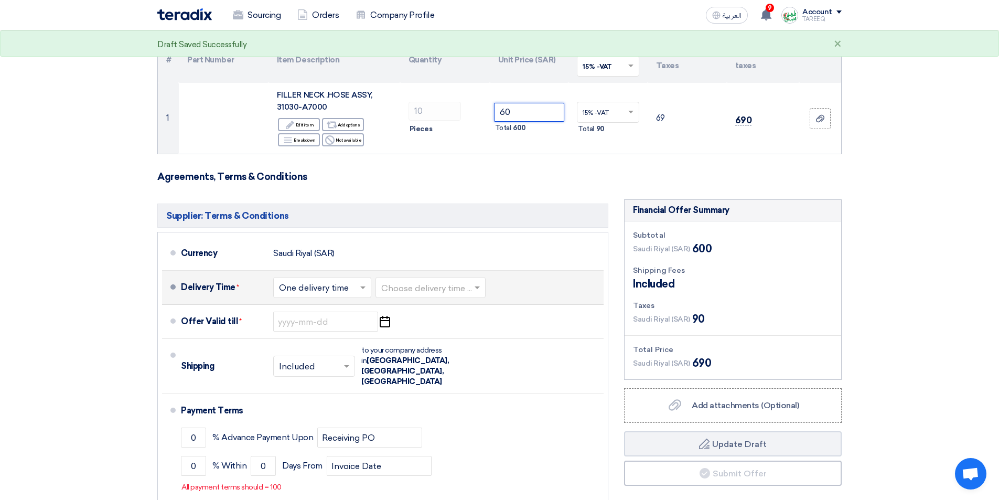
type input "60"
click at [428, 284] on input "text" at bounding box center [431, 288] width 100 height 15
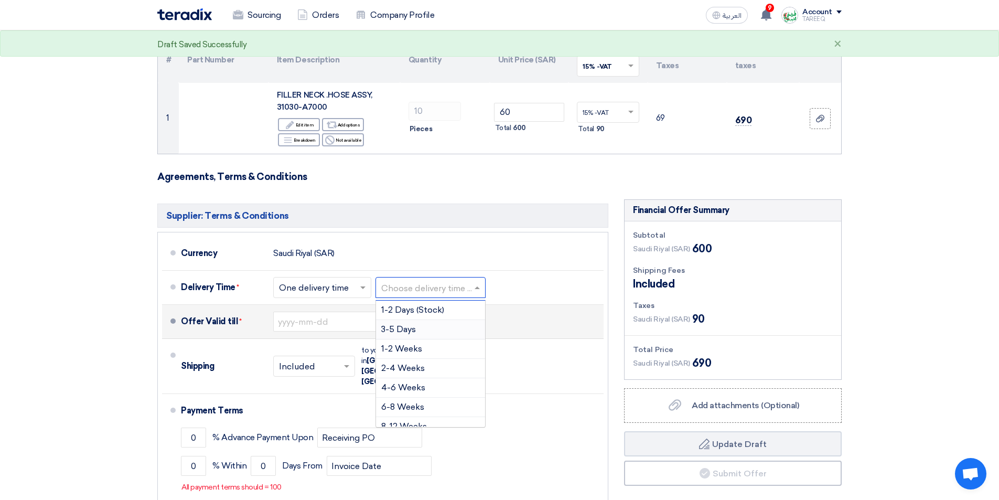
click at [403, 328] on span "3-5 Days" at bounding box center [398, 329] width 35 height 10
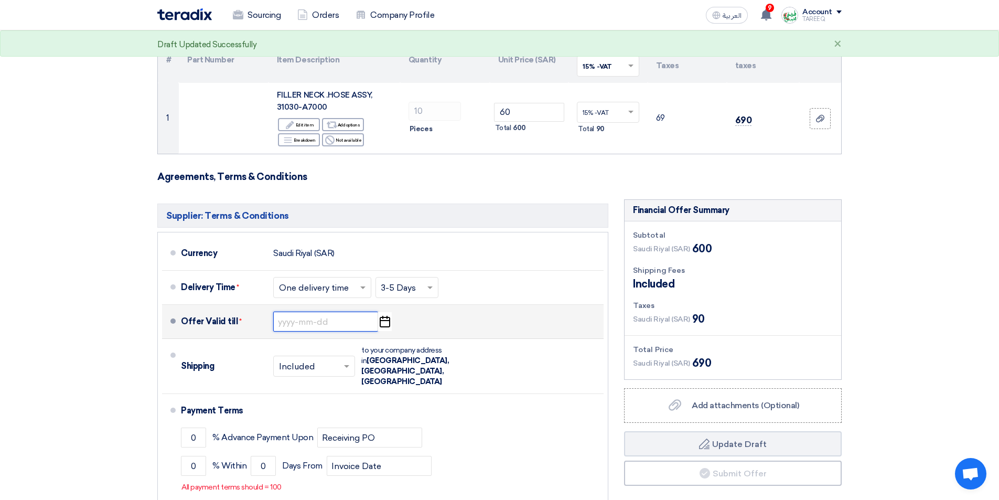
click at [325, 320] on input at bounding box center [325, 322] width 105 height 20
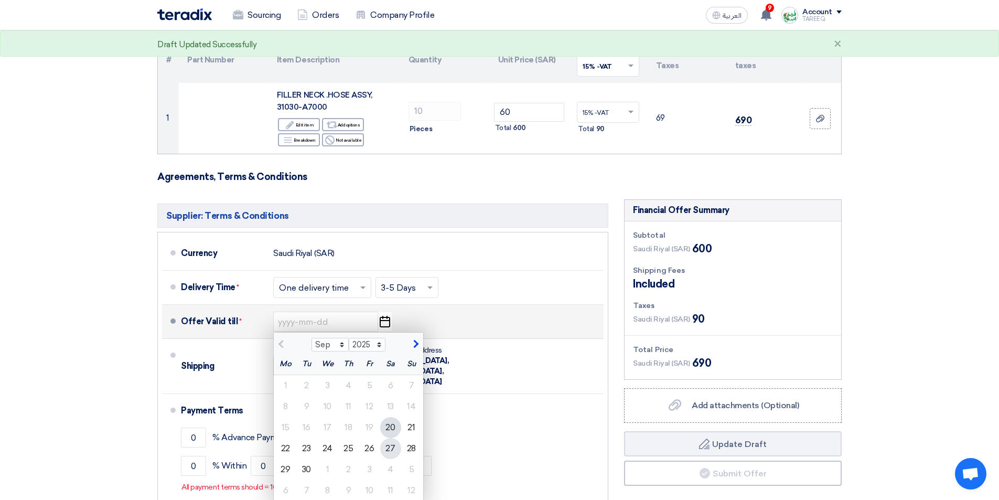
click at [389, 449] on div "27" at bounding box center [390, 448] width 21 height 21
type input "9/27/2025"
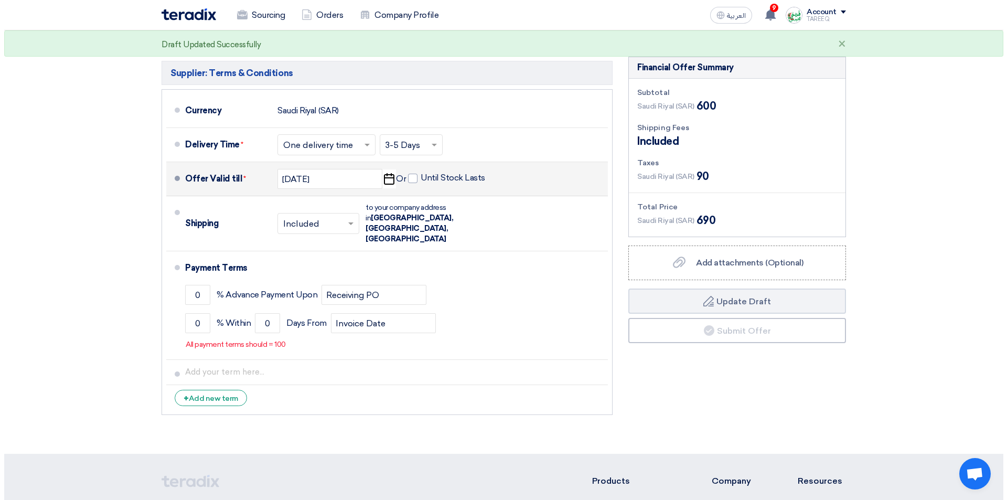
scroll to position [315, 0]
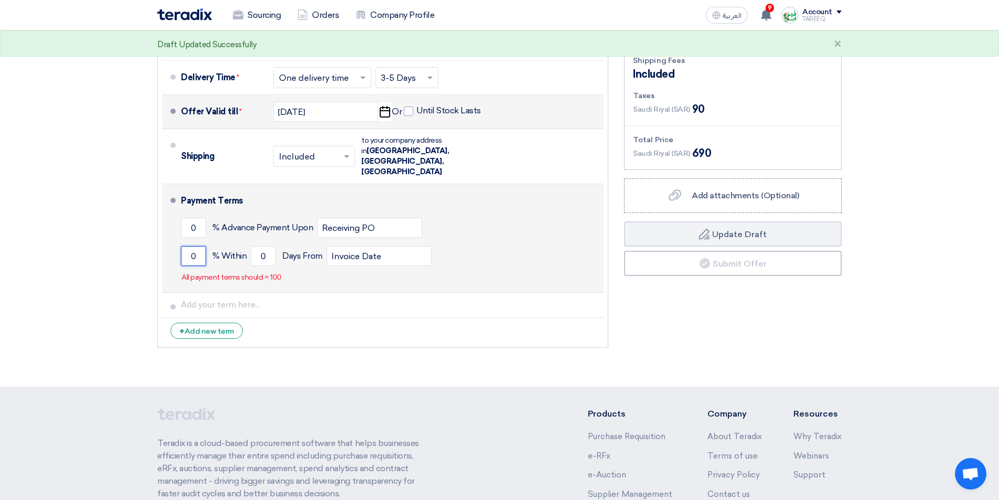
click at [186, 246] on input "0" at bounding box center [193, 256] width 25 height 20
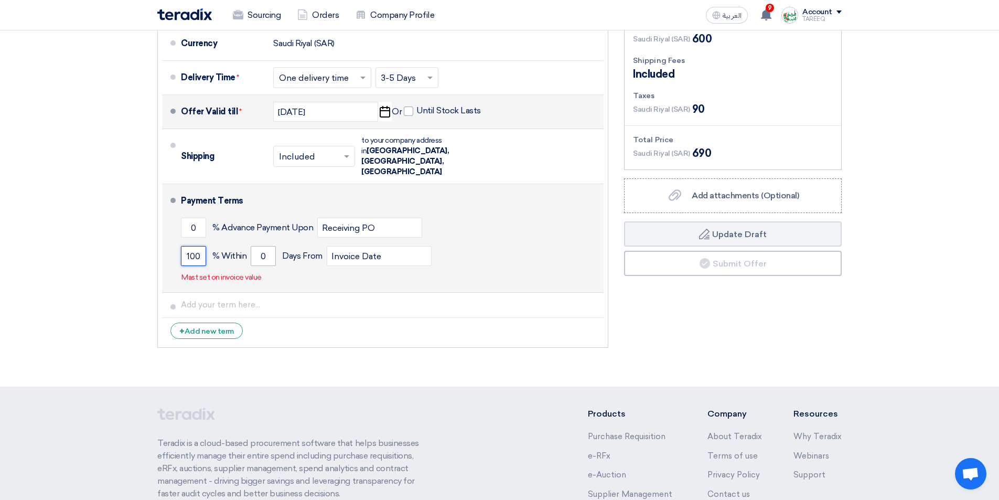
type input "100"
click at [251, 246] on input "0" at bounding box center [263, 256] width 25 height 20
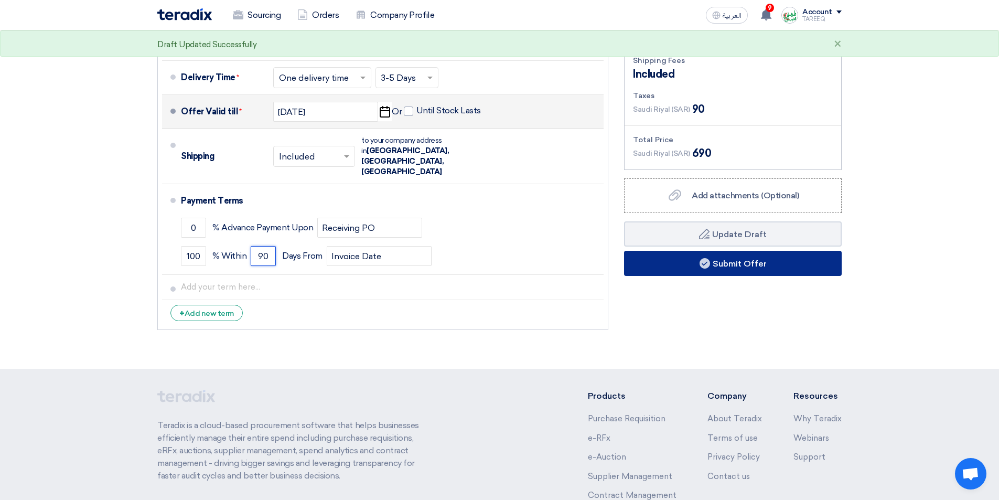
type input "90"
click at [726, 262] on button "Submit Offer" at bounding box center [733, 263] width 218 height 25
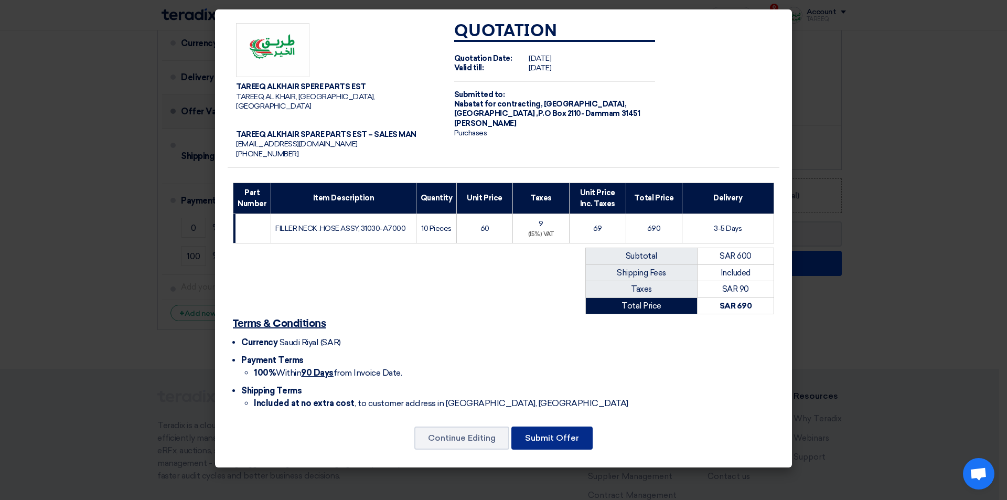
click at [570, 427] on button "Submit Offer" at bounding box center [551, 437] width 81 height 23
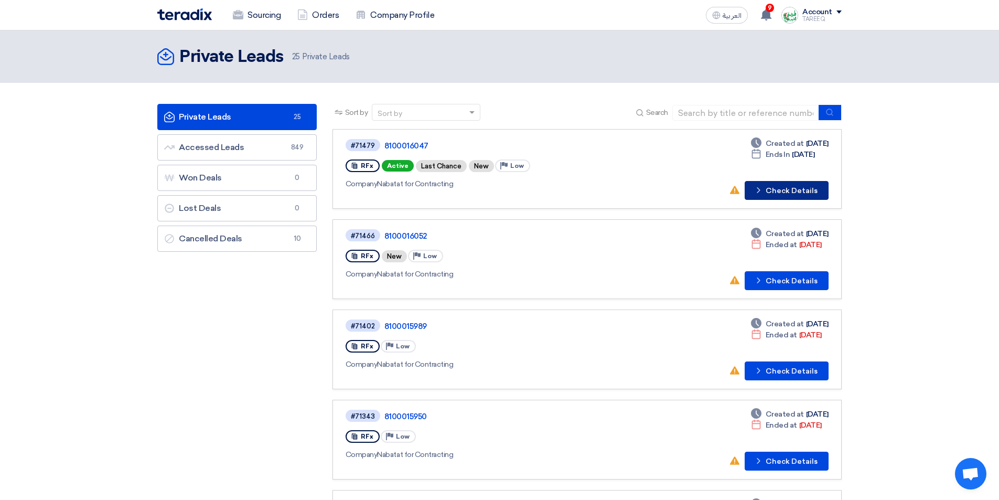
click at [797, 192] on button "Check details Check Details" at bounding box center [787, 190] width 84 height 19
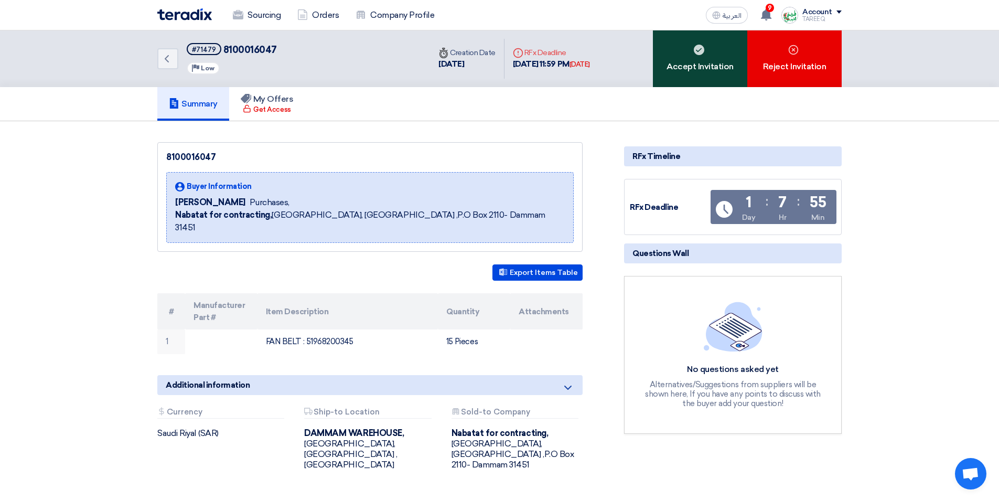
click at [729, 59] on div "Accept Invitation" at bounding box center [700, 58] width 94 height 57
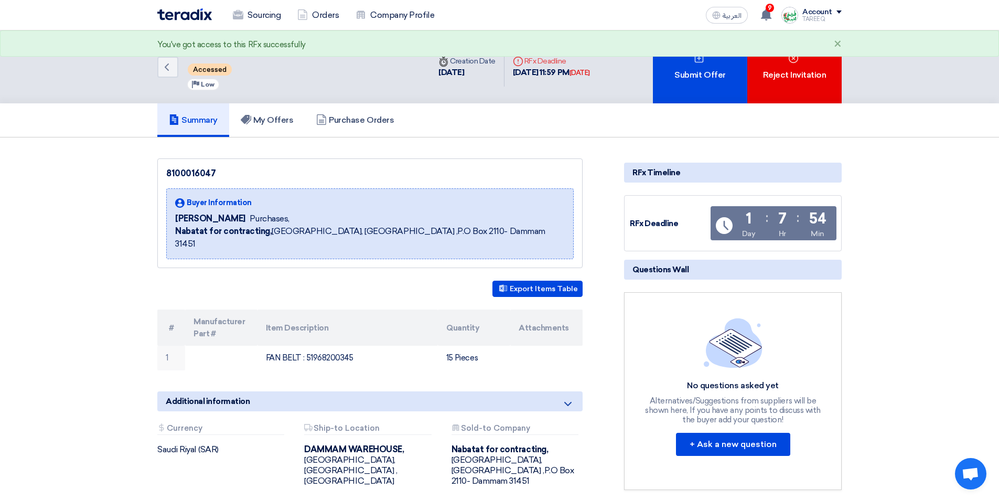
click at [727, 60] on div "Submit Offer" at bounding box center [700, 66] width 94 height 73
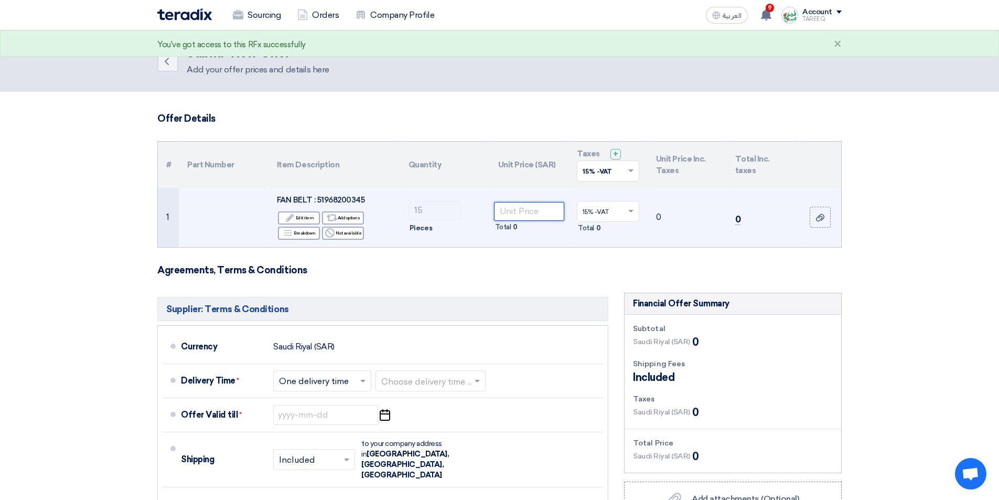
click at [554, 213] on input "number" at bounding box center [529, 211] width 71 height 19
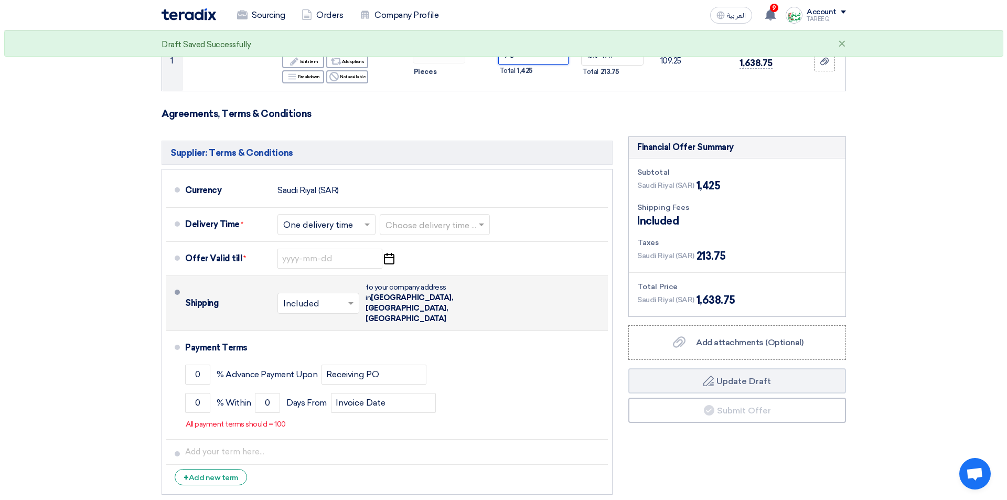
scroll to position [157, 0]
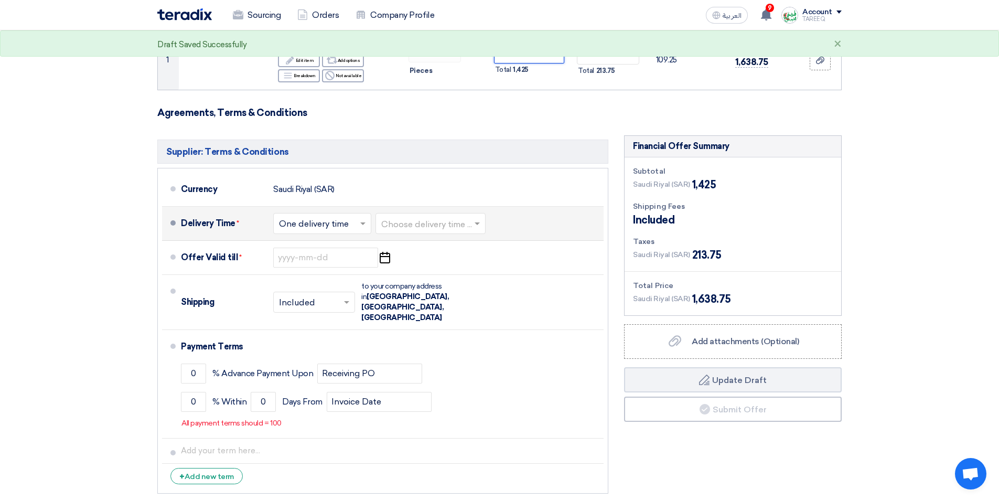
type input "95"
click at [422, 228] on input "text" at bounding box center [431, 224] width 100 height 15
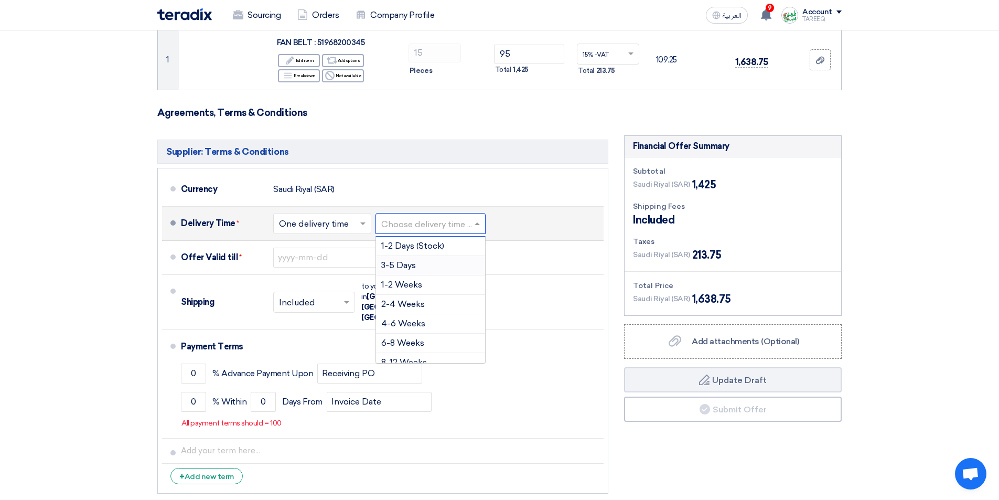
click at [400, 270] on div "3-5 Days" at bounding box center [430, 265] width 109 height 19
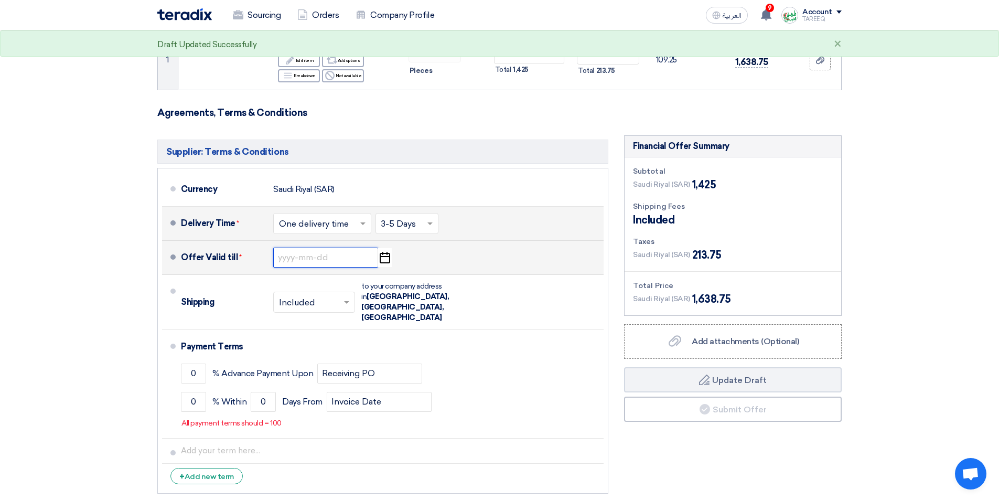
click at [305, 260] on input at bounding box center [325, 258] width 105 height 20
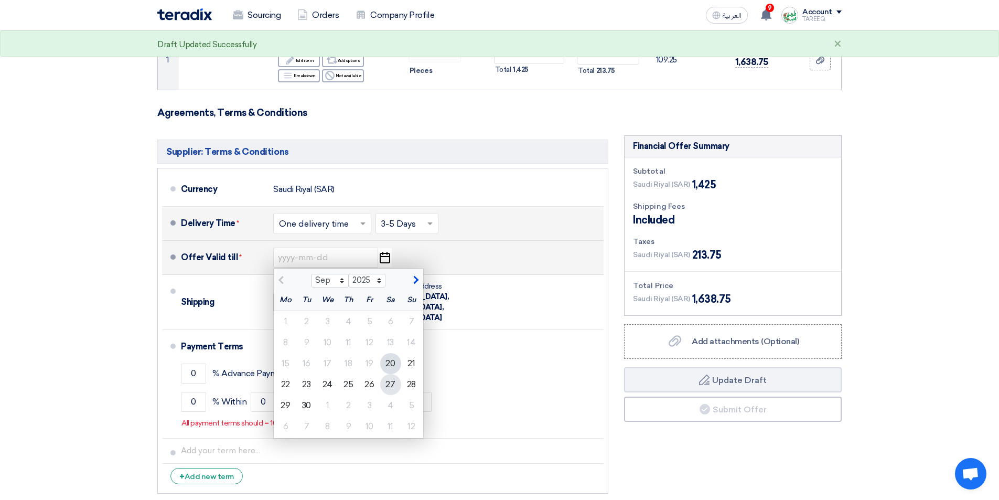
click at [384, 385] on div "27" at bounding box center [390, 384] width 21 height 21
type input "9/27/2025"
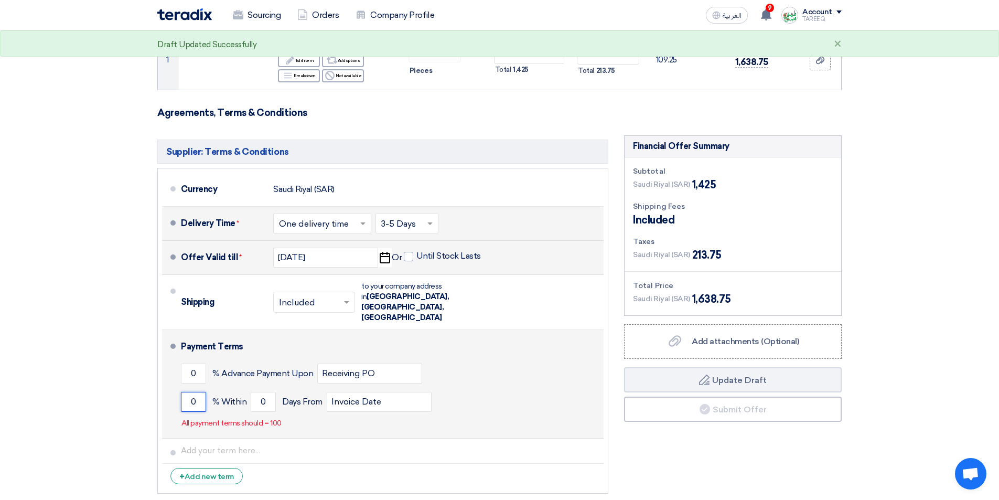
click at [185, 392] on input "0" at bounding box center [193, 402] width 25 height 20
type input "100"
click at [256, 392] on input "0" at bounding box center [263, 402] width 25 height 20
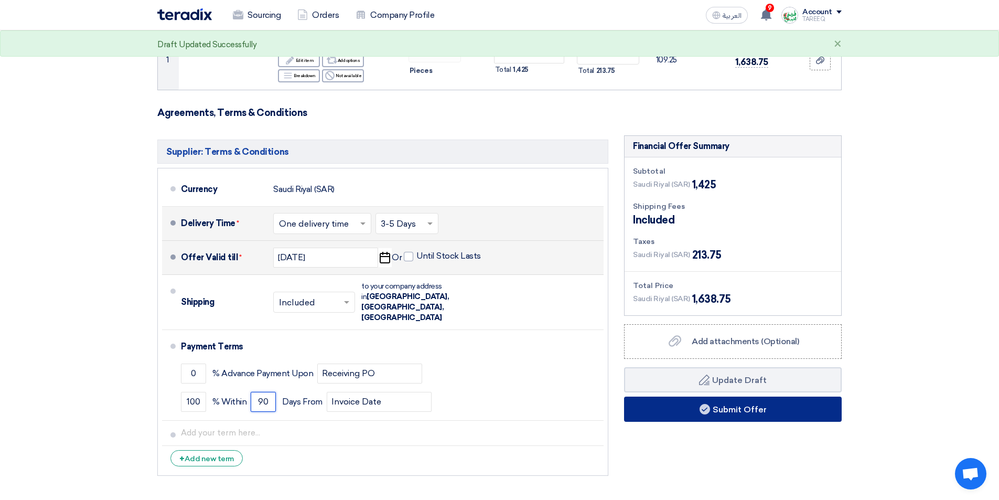
type input "90"
click at [735, 406] on button "Submit Offer" at bounding box center [733, 408] width 218 height 25
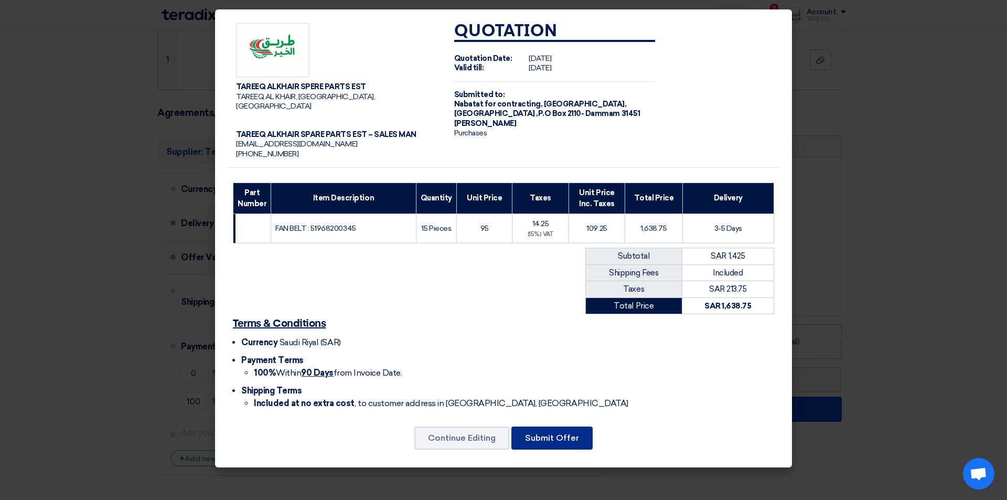
click at [536, 433] on button "Submit Offer" at bounding box center [551, 437] width 81 height 23
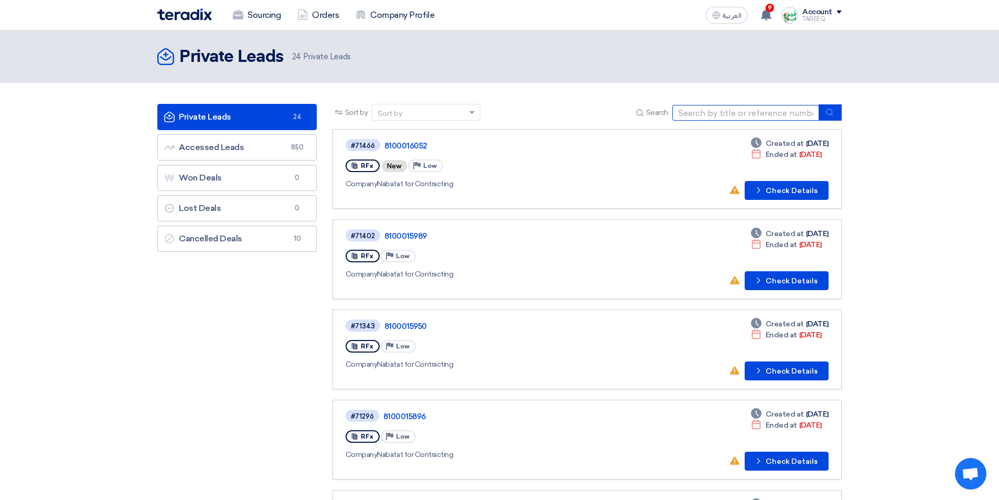
click at [715, 114] on input at bounding box center [745, 113] width 147 height 16
type input "71479"
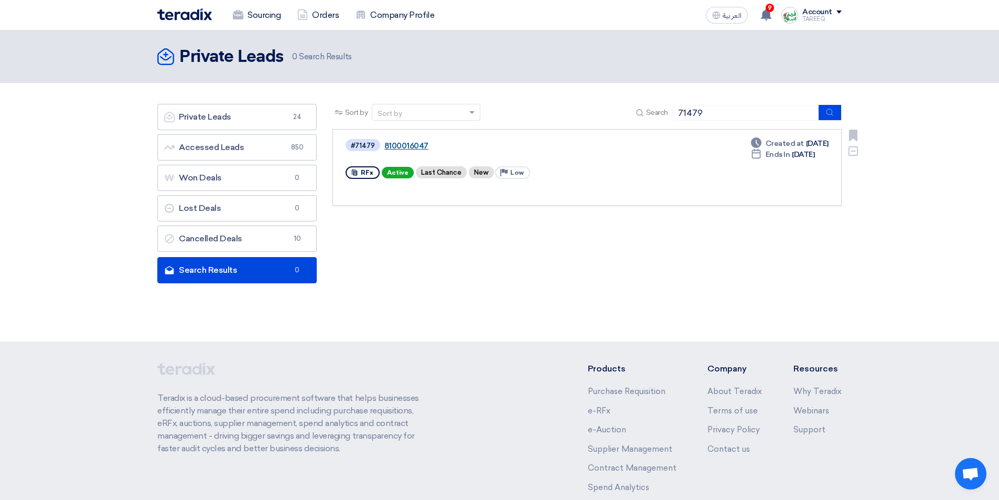
click at [411, 146] on link "8100016047" at bounding box center [515, 145] width 262 height 9
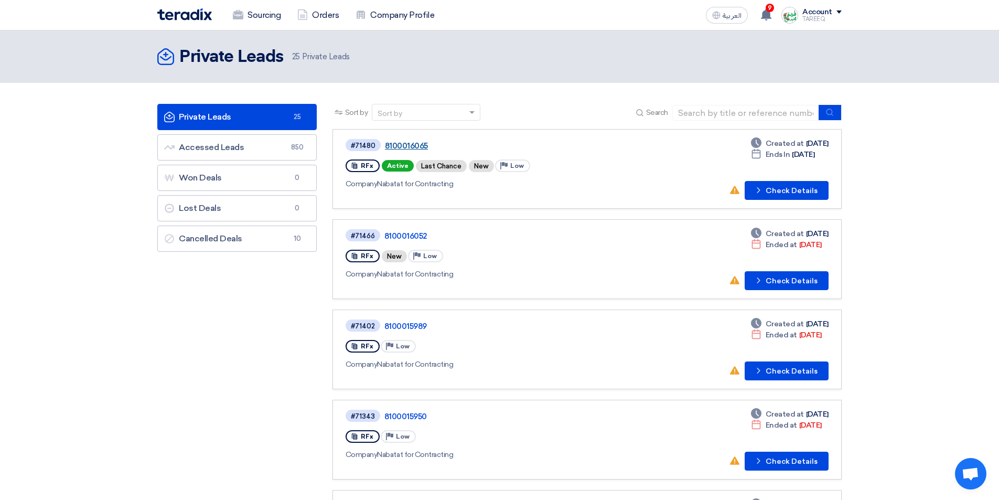
click at [395, 144] on link "8100016065" at bounding box center [516, 145] width 262 height 9
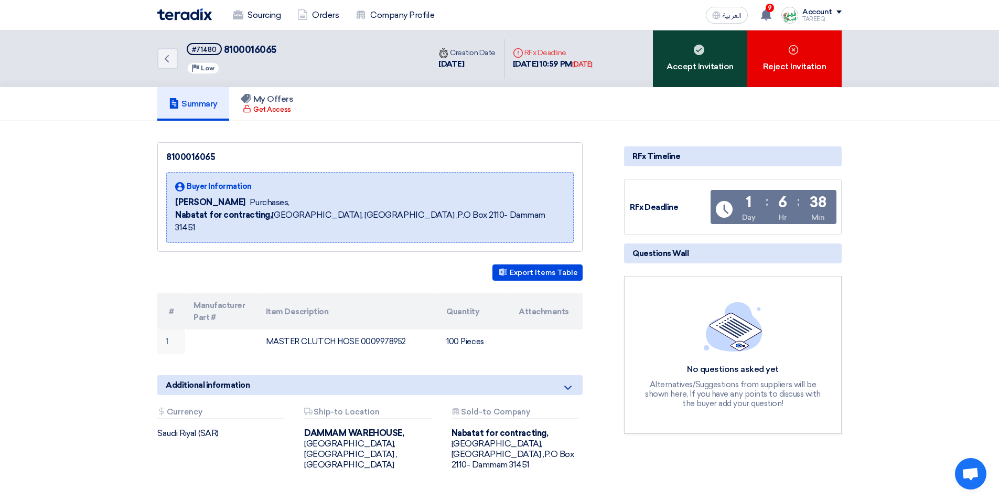
click at [699, 60] on div "Accept Invitation" at bounding box center [700, 58] width 94 height 57
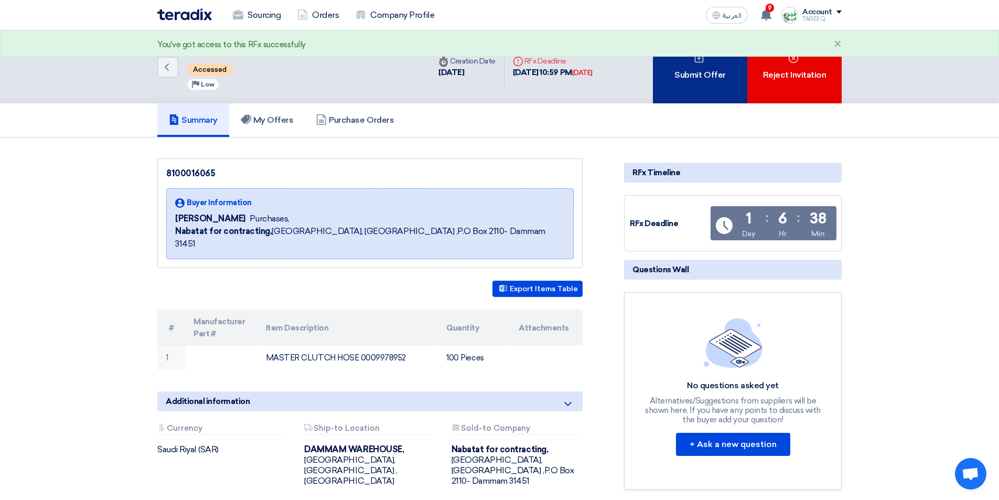
click at [690, 67] on div "Submit Offer" at bounding box center [700, 66] width 94 height 73
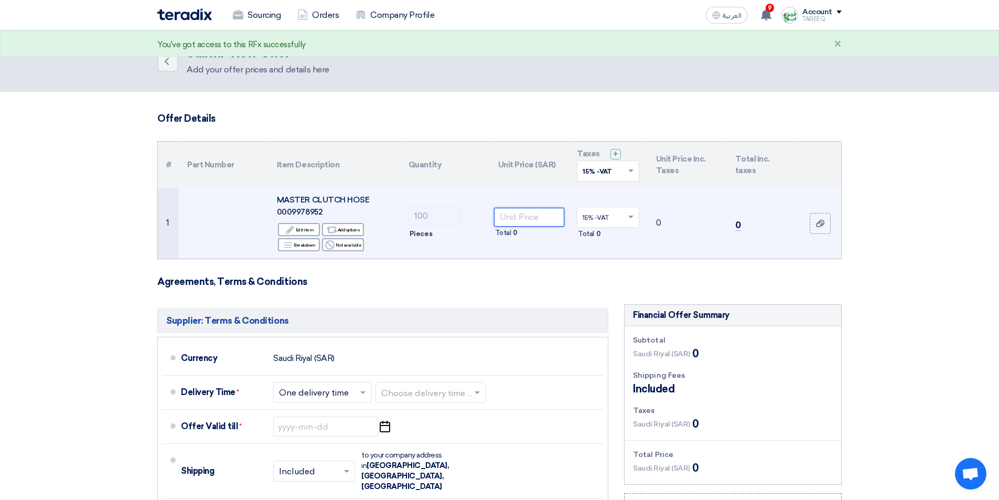
click at [541, 219] on input "number" at bounding box center [529, 217] width 71 height 19
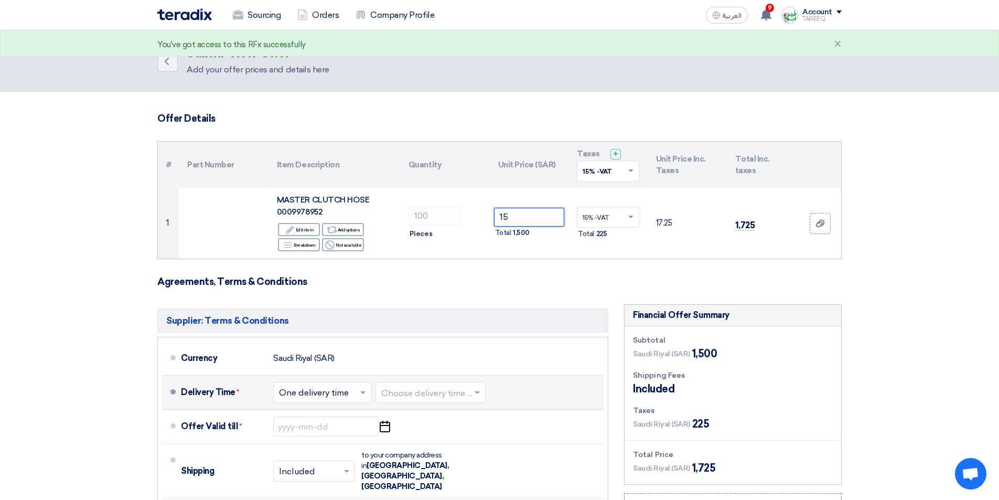
type input "15"
click at [410, 390] on input "text" at bounding box center [431, 393] width 100 height 15
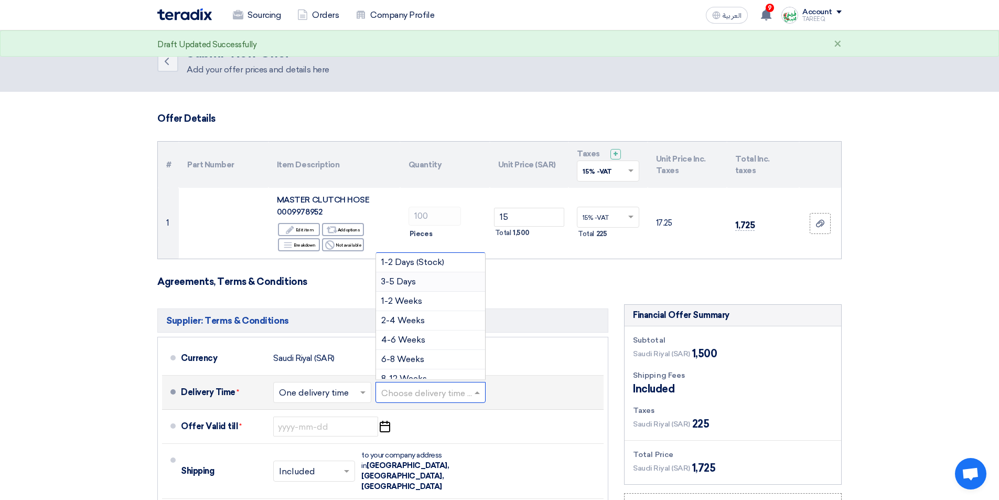
click at [404, 283] on span "3-5 Days" at bounding box center [398, 281] width 35 height 10
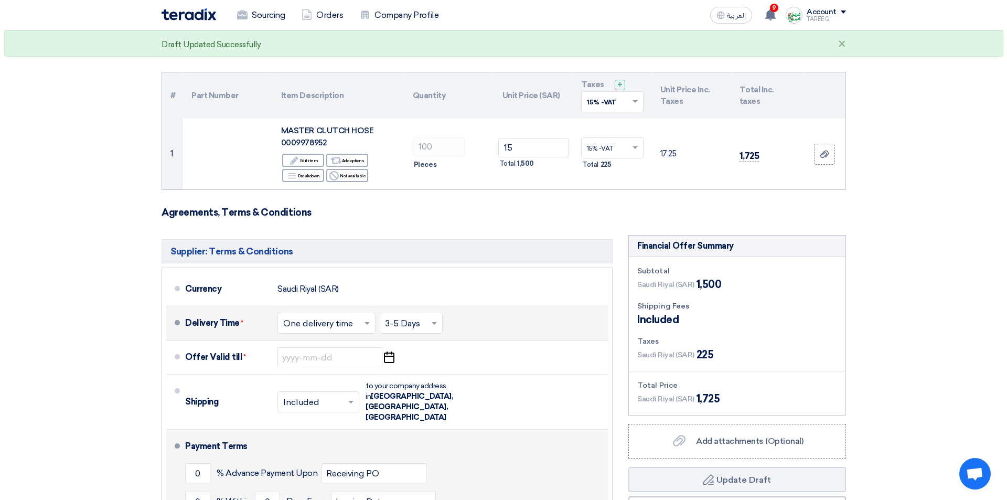
scroll to position [210, 0]
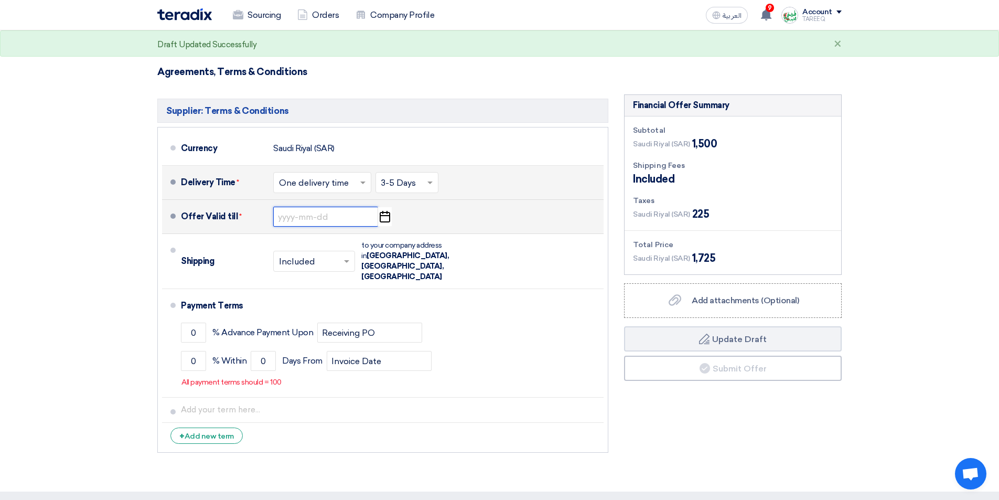
click at [288, 216] on input at bounding box center [325, 217] width 105 height 20
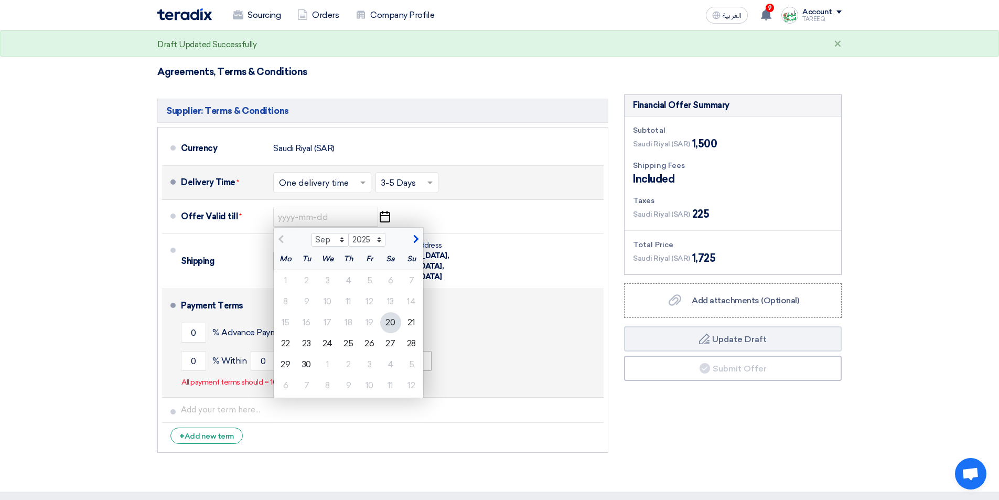
click at [395, 343] on div "27" at bounding box center [390, 343] width 21 height 21
type input "[DATE]"
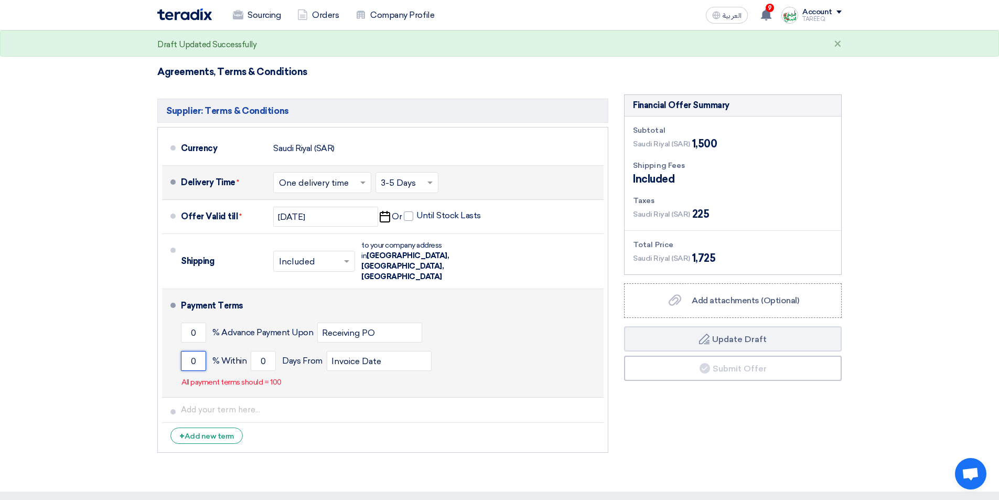
click at [184, 351] on input "0" at bounding box center [193, 361] width 25 height 20
type input "100"
click at [256, 351] on input "0" at bounding box center [263, 361] width 25 height 20
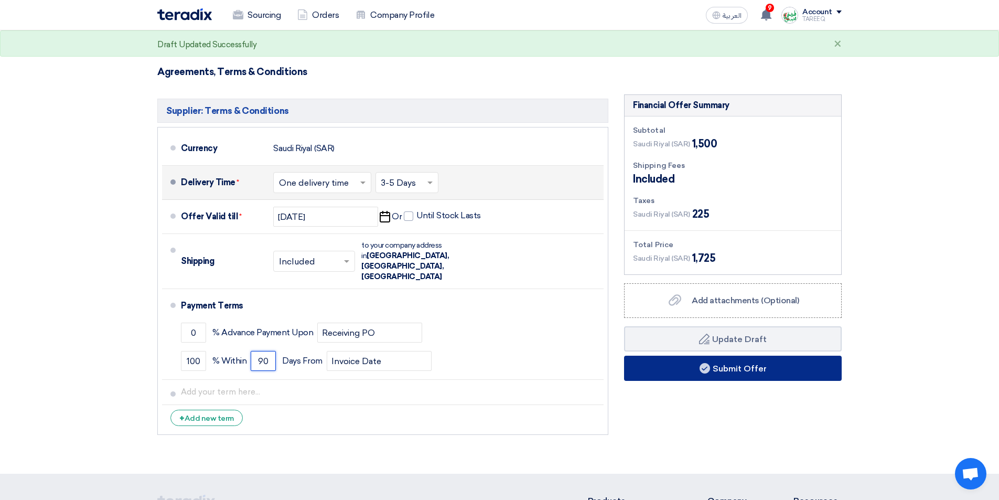
type input "90"
click at [694, 364] on button "Submit Offer" at bounding box center [733, 368] width 218 height 25
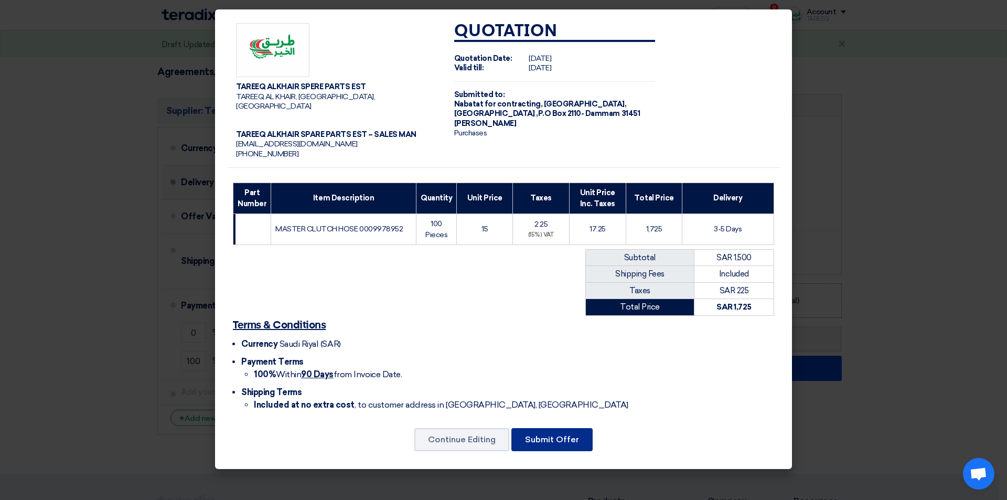
click at [554, 429] on button "Submit Offer" at bounding box center [551, 439] width 81 height 23
